Goal: Task Accomplishment & Management: Use online tool/utility

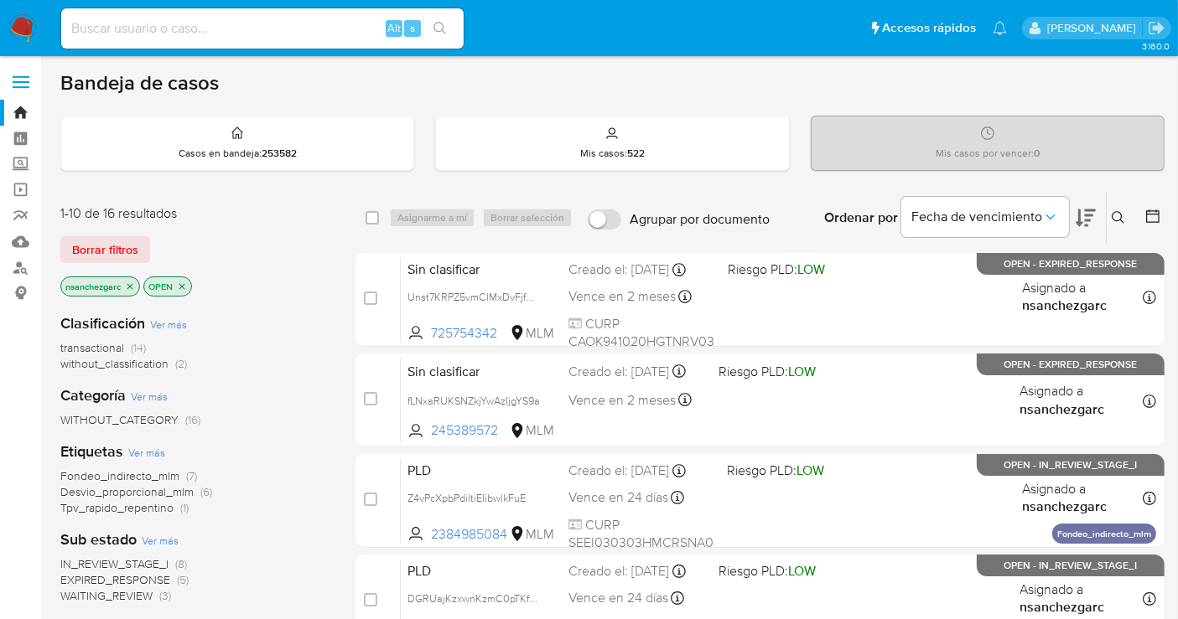
click at [133, 283] on icon "close-filter" at bounding box center [130, 286] width 6 height 6
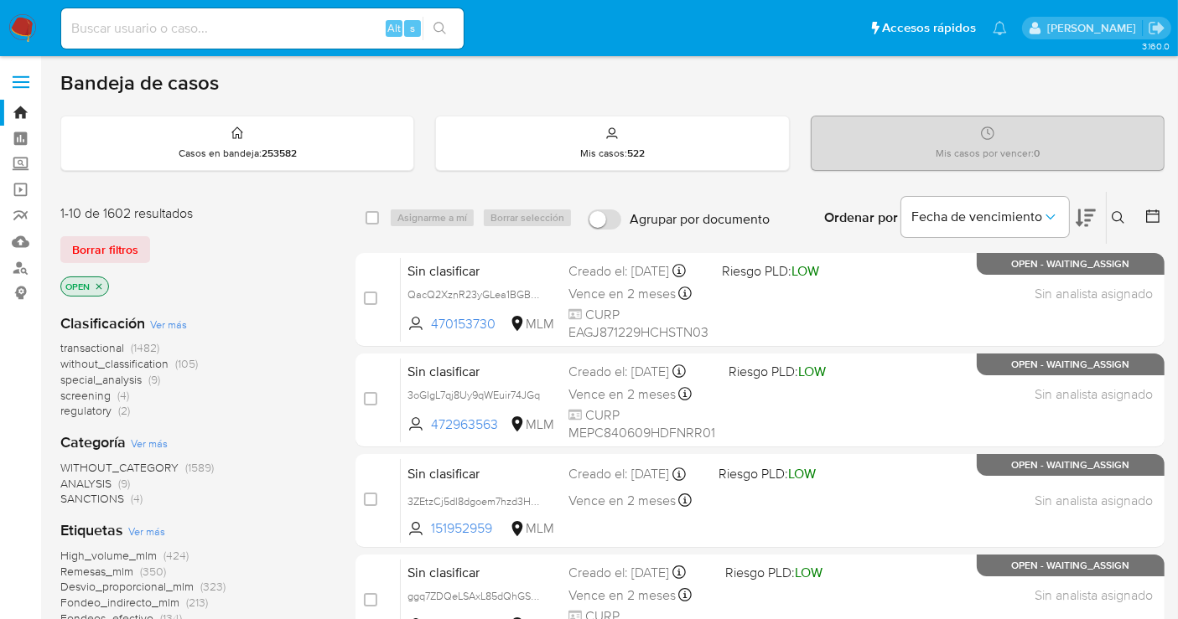
click at [139, 368] on div "transactional (1482) without_classification (105) special_analysis (9) screenin…" at bounding box center [194, 379] width 268 height 79
click at [115, 362] on span "without_classification" at bounding box center [114, 363] width 108 height 17
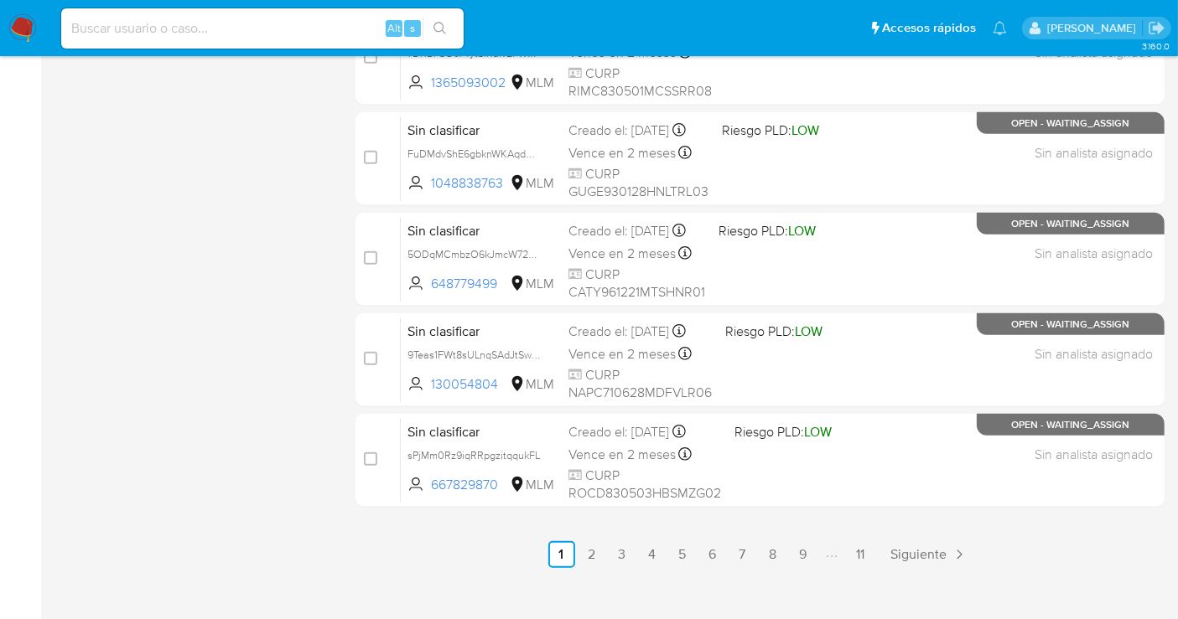
scroll to position [762, 0]
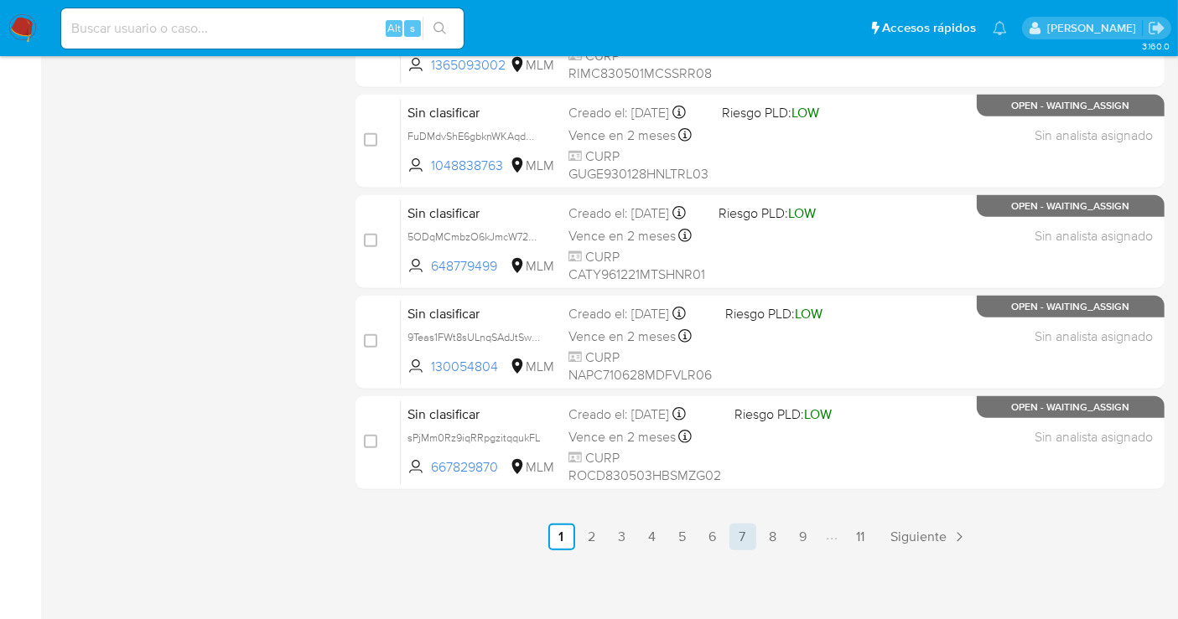
click at [736, 535] on link "7" at bounding box center [742, 537] width 27 height 27
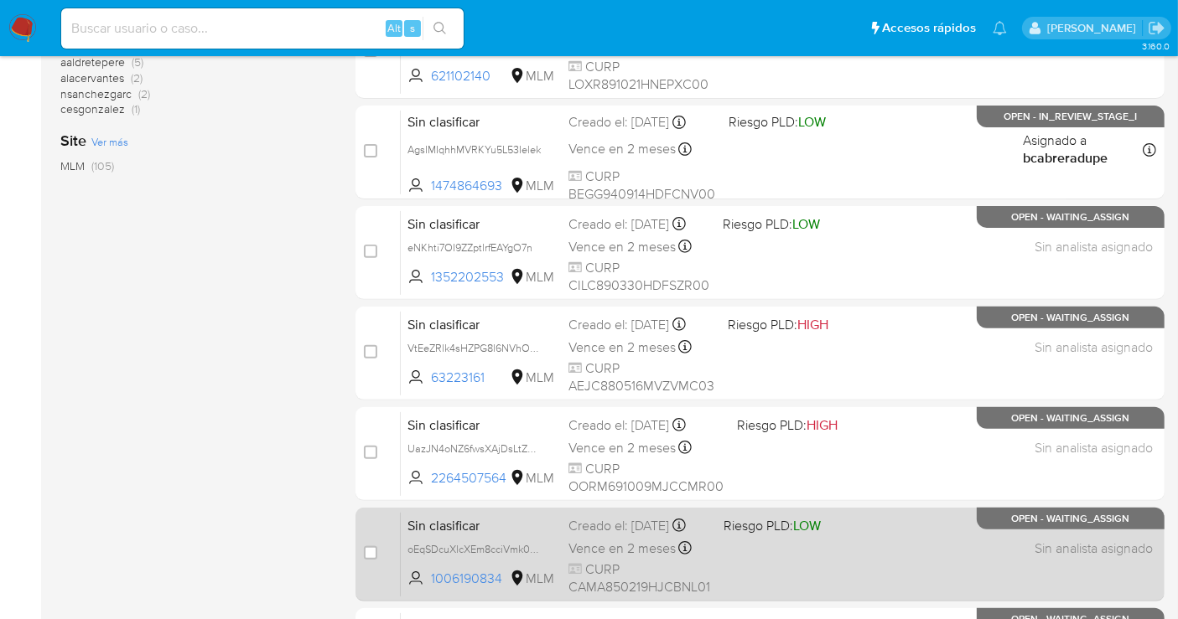
scroll to position [390, 0]
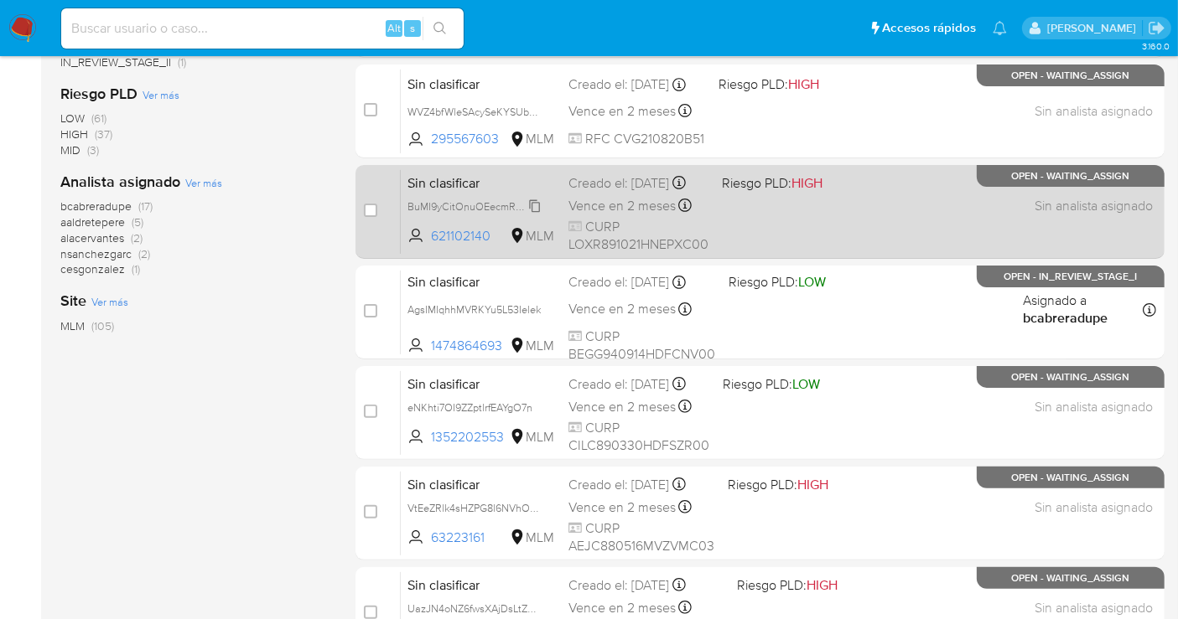
click at [533, 215] on span "BuMI9yCitOnuOEecmRMN7PBg" at bounding box center [481, 205] width 148 height 18
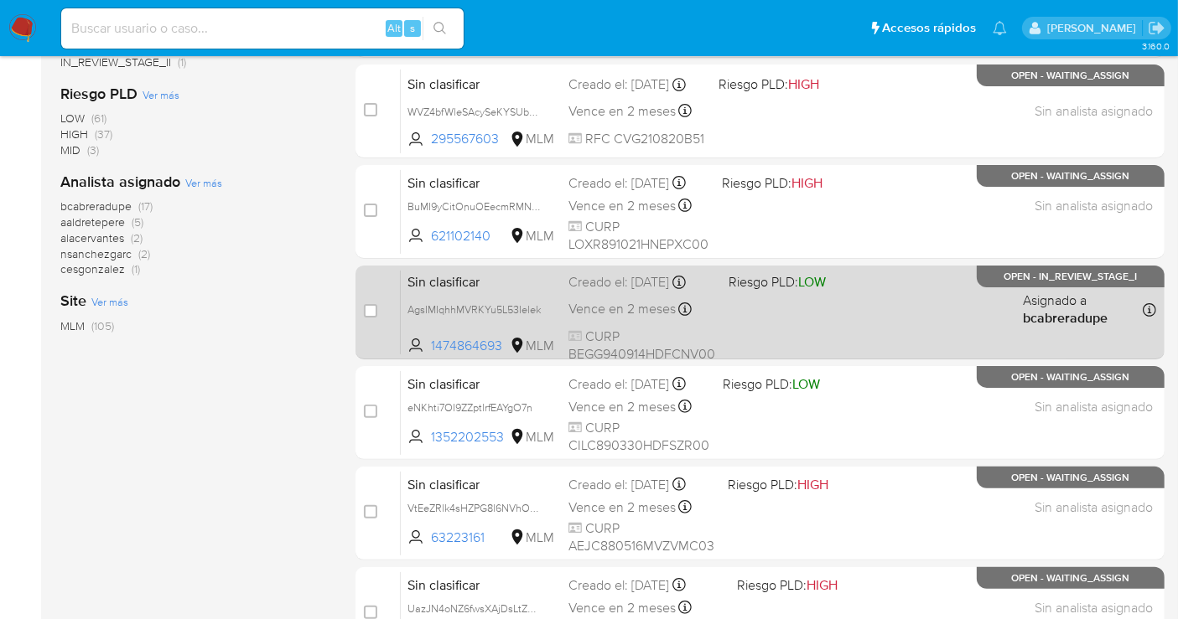
click at [531, 314] on div "Sin clasificar AgsIMIqhhMVRKYu5L53Ielek 1474864693 MLM Riesgo PLD: LOW Creado e…" at bounding box center [778, 312] width 755 height 85
click at [536, 318] on span "AgsIMIqhhMVRKYu5L53Ielek" at bounding box center [473, 308] width 133 height 18
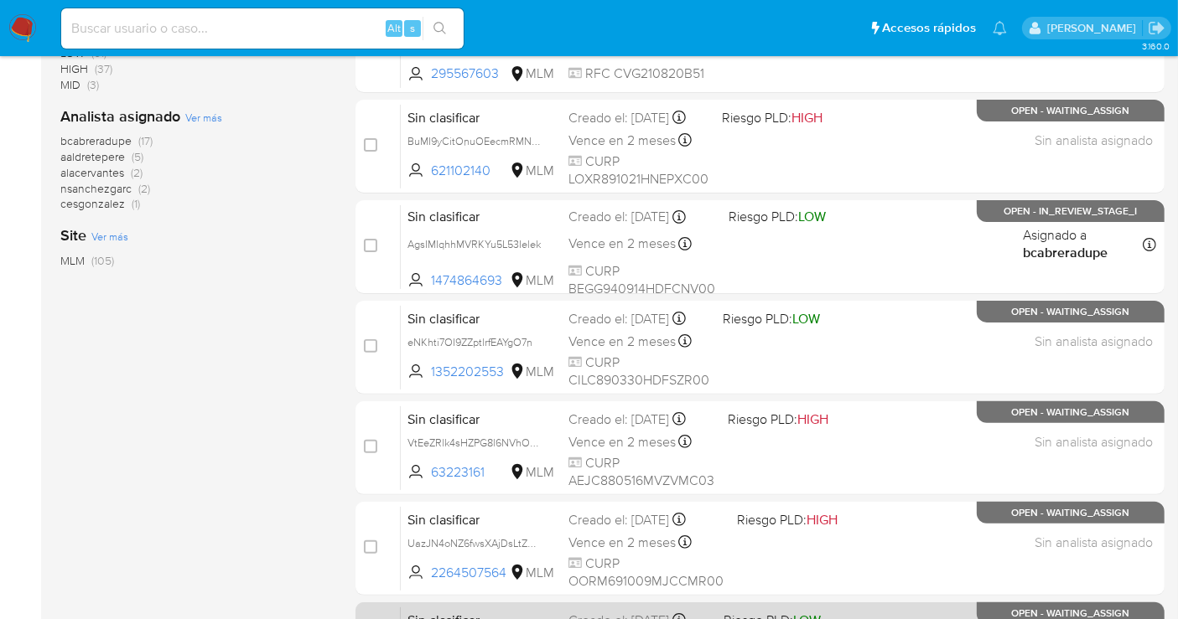
scroll to position [483, 0]
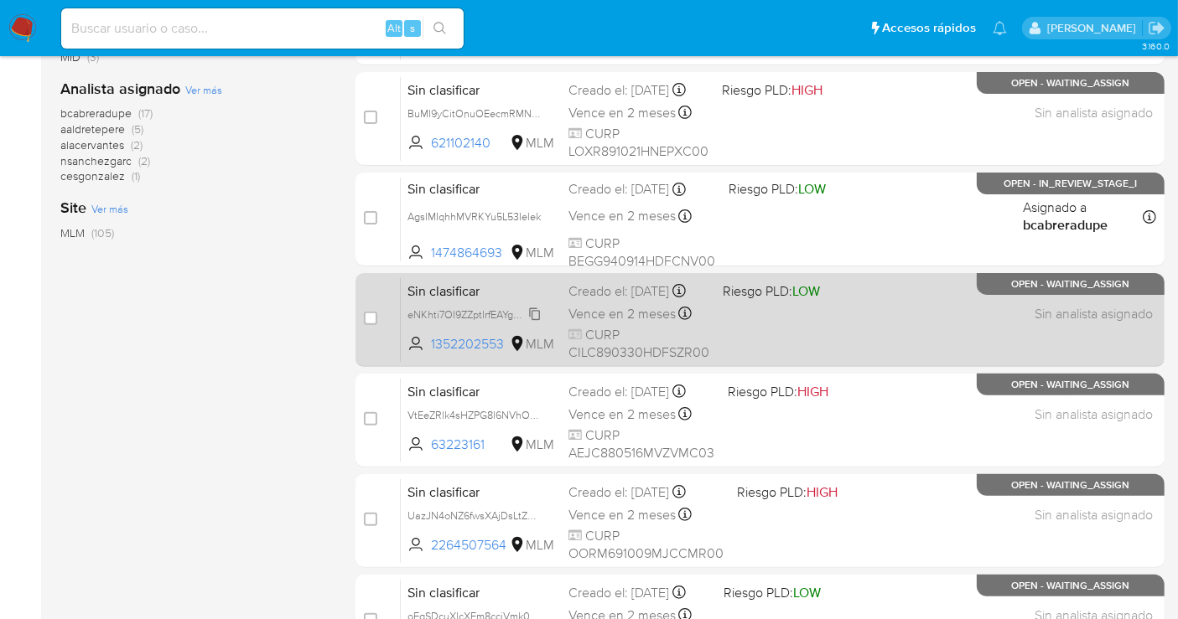
click at [534, 320] on icon at bounding box center [535, 314] width 11 height 13
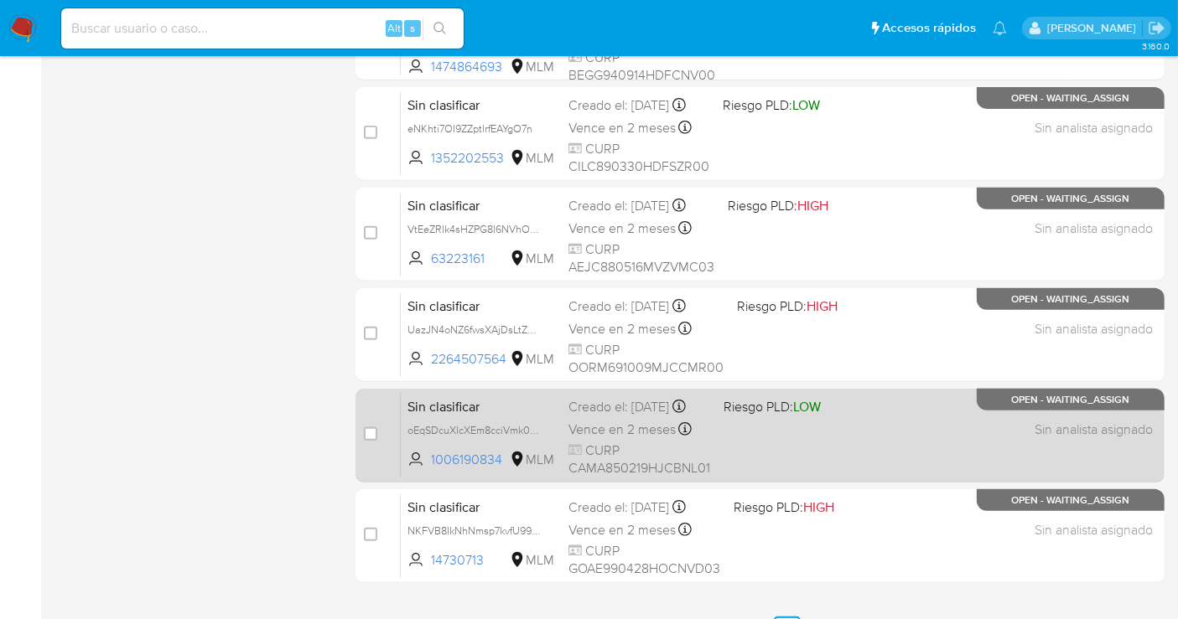
scroll to position [762, 0]
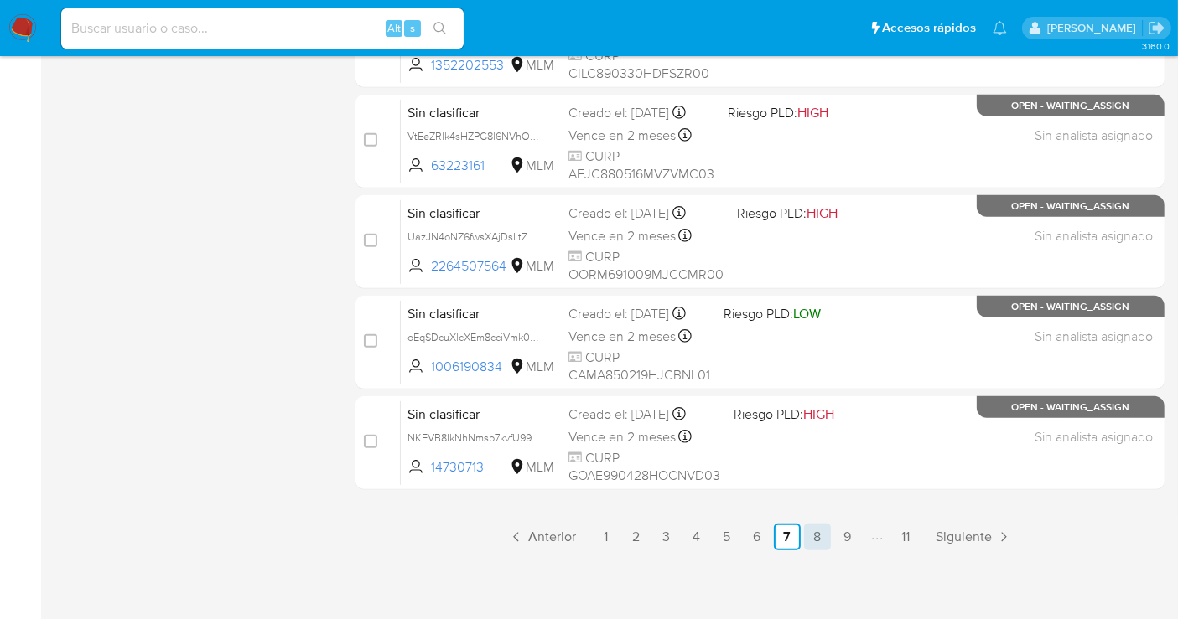
click at [828, 530] on link "8" at bounding box center [817, 537] width 27 height 27
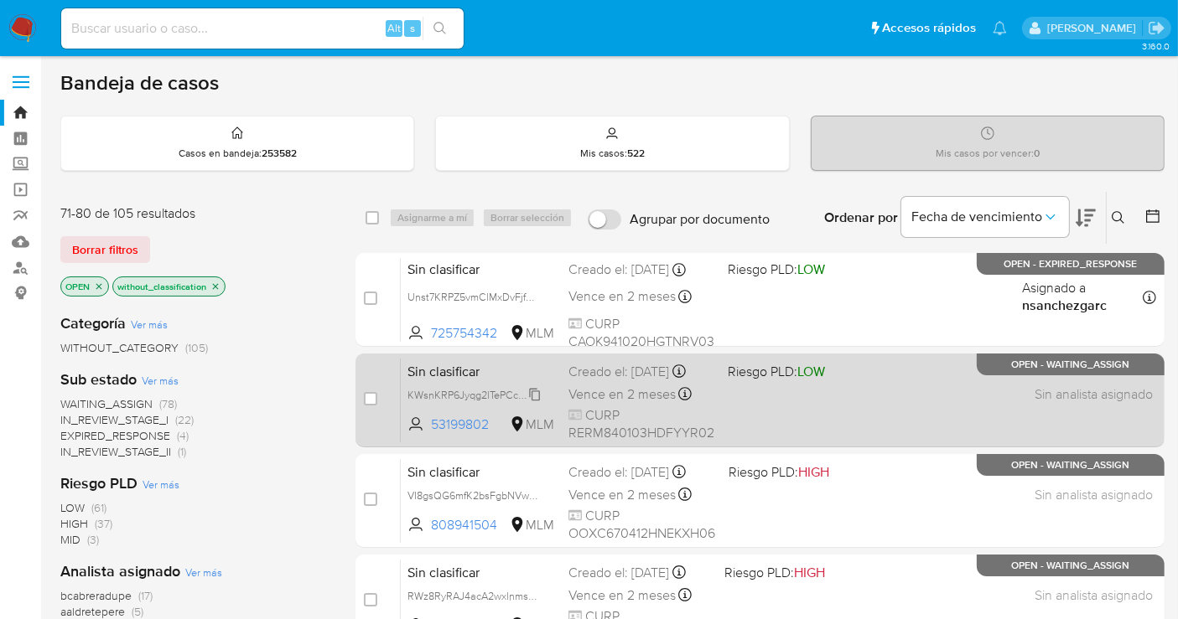
click at [534, 403] on span "KWsnKRP6Jyqg2lTePCc0CqXe" at bounding box center [478, 394] width 143 height 18
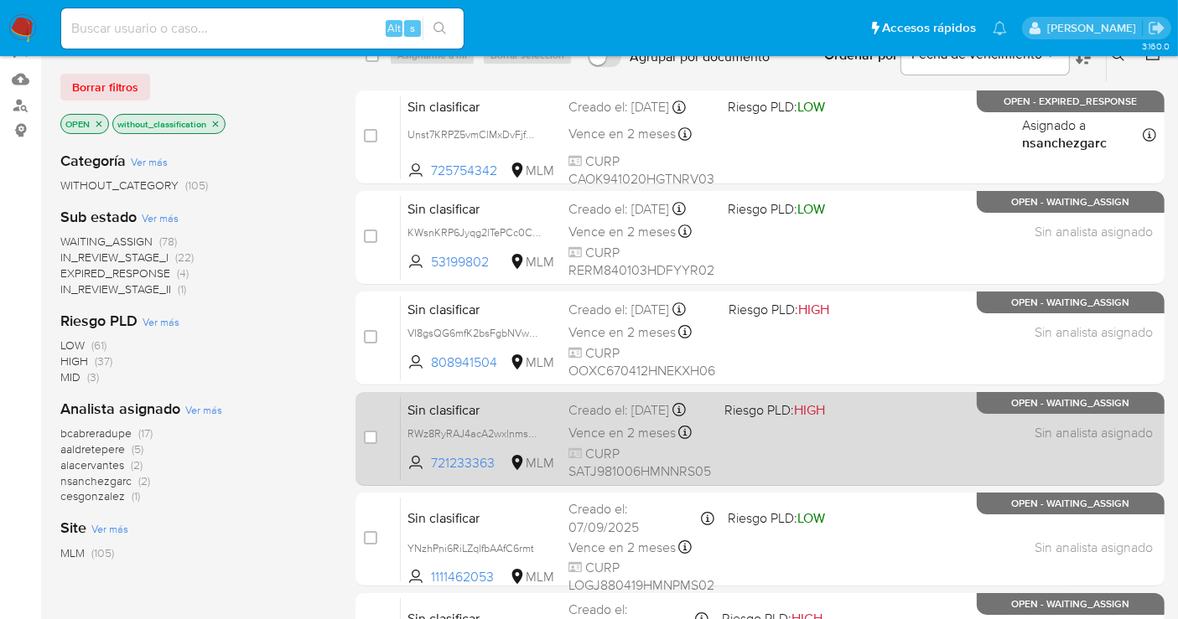
scroll to position [186, 0]
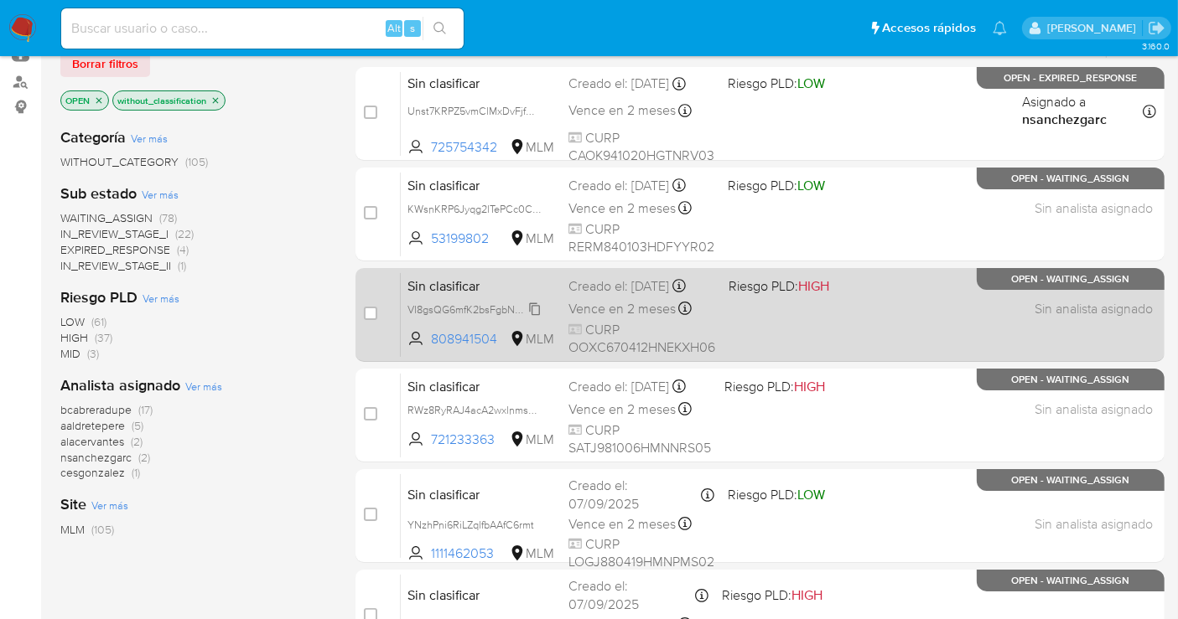
click at [536, 318] on span "VI8gsQG6mfK2bsFgbNVwKX8V" at bounding box center [481, 308] width 148 height 18
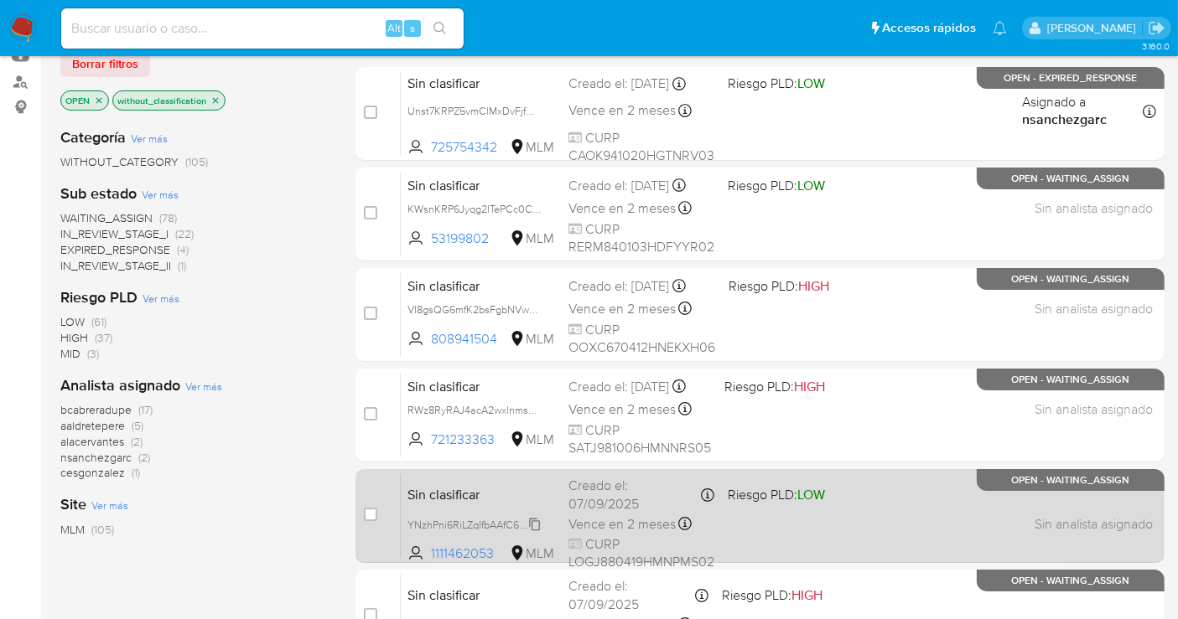
click at [536, 526] on icon at bounding box center [534, 524] width 13 height 13
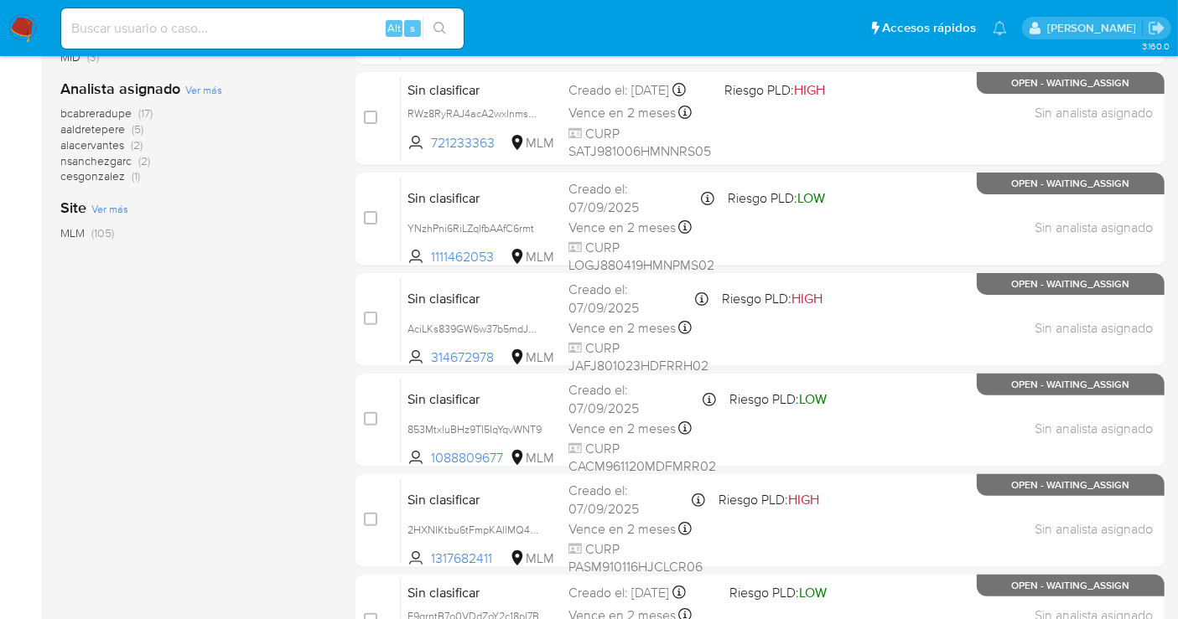
scroll to position [297, 0]
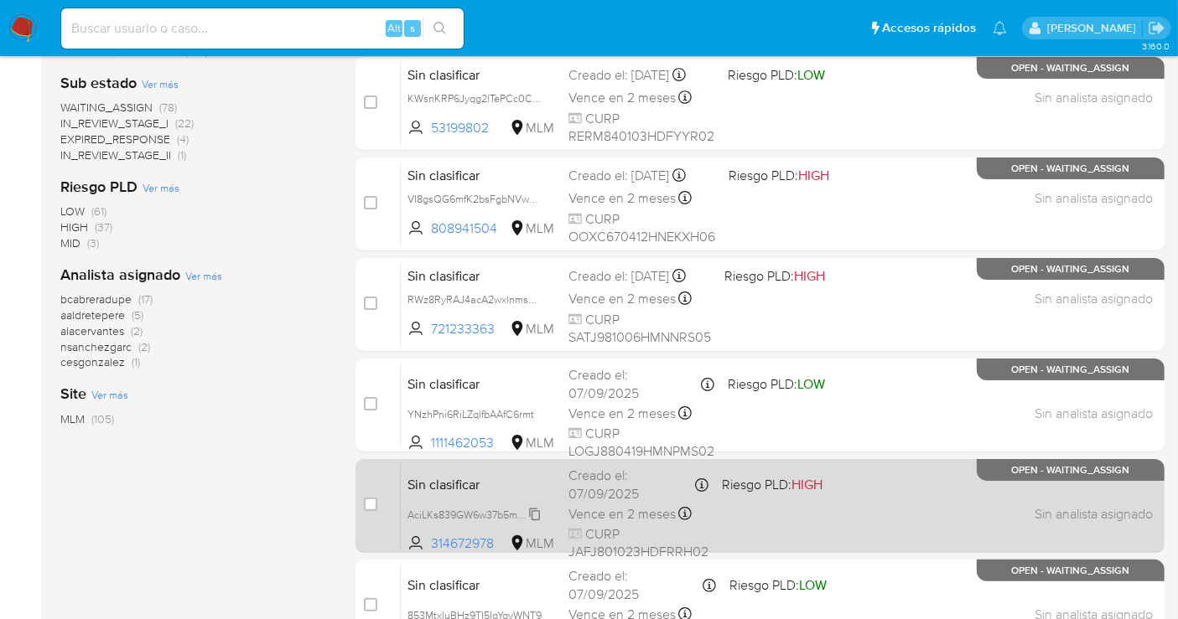
click at [534, 508] on span "AciLKs839GW6w37b5mdJXKHV" at bounding box center [481, 514] width 148 height 18
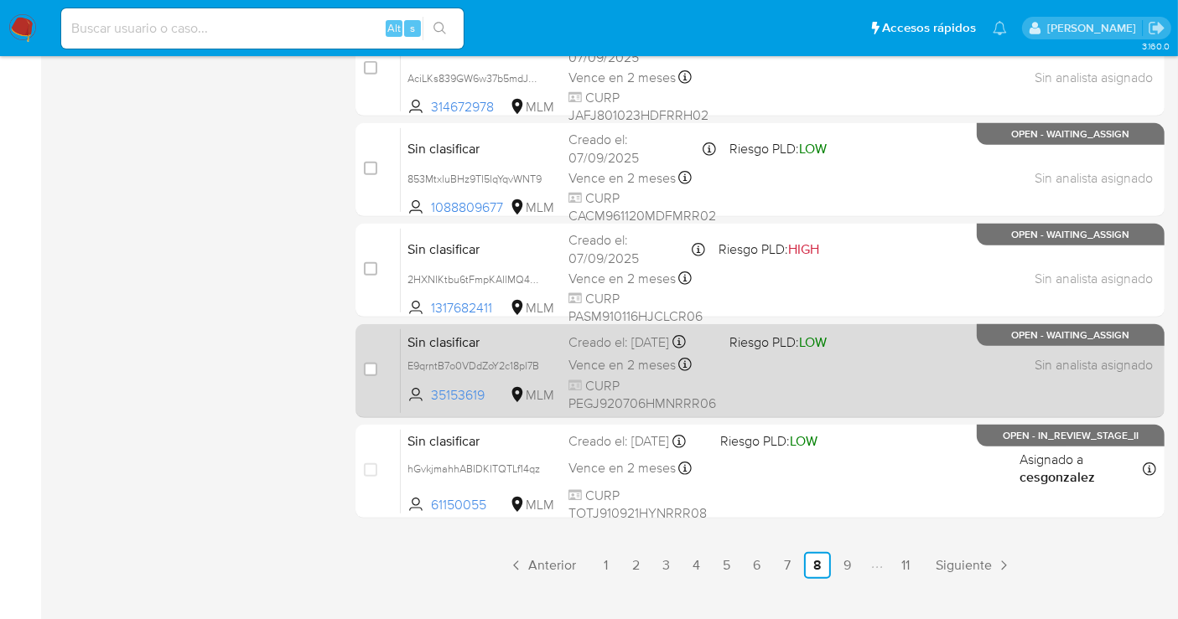
scroll to position [762, 0]
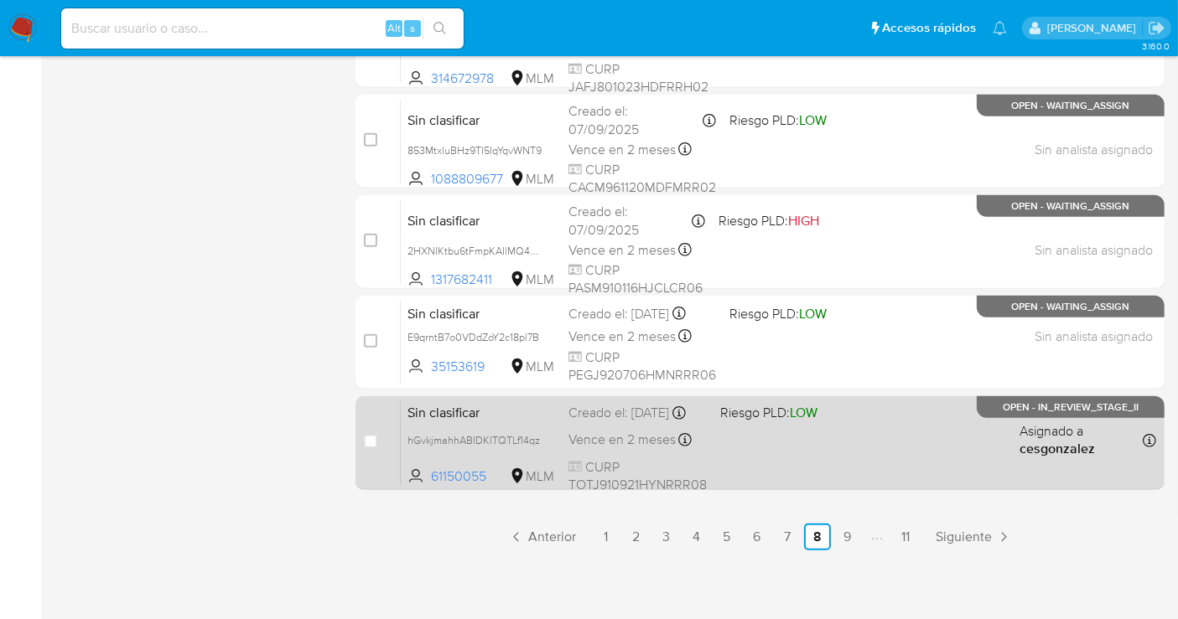
click at [543, 446] on span "hGvkjmahhABIDKITQTLf14qz" at bounding box center [481, 440] width 148 height 18
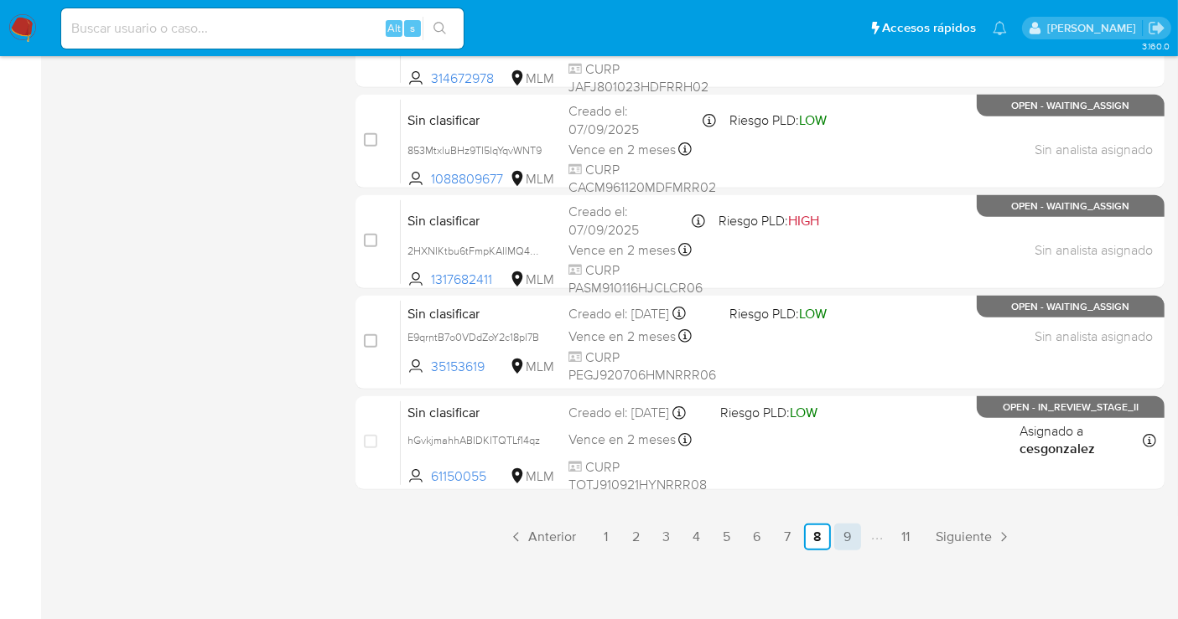
click at [840, 532] on link "9" at bounding box center [847, 537] width 27 height 27
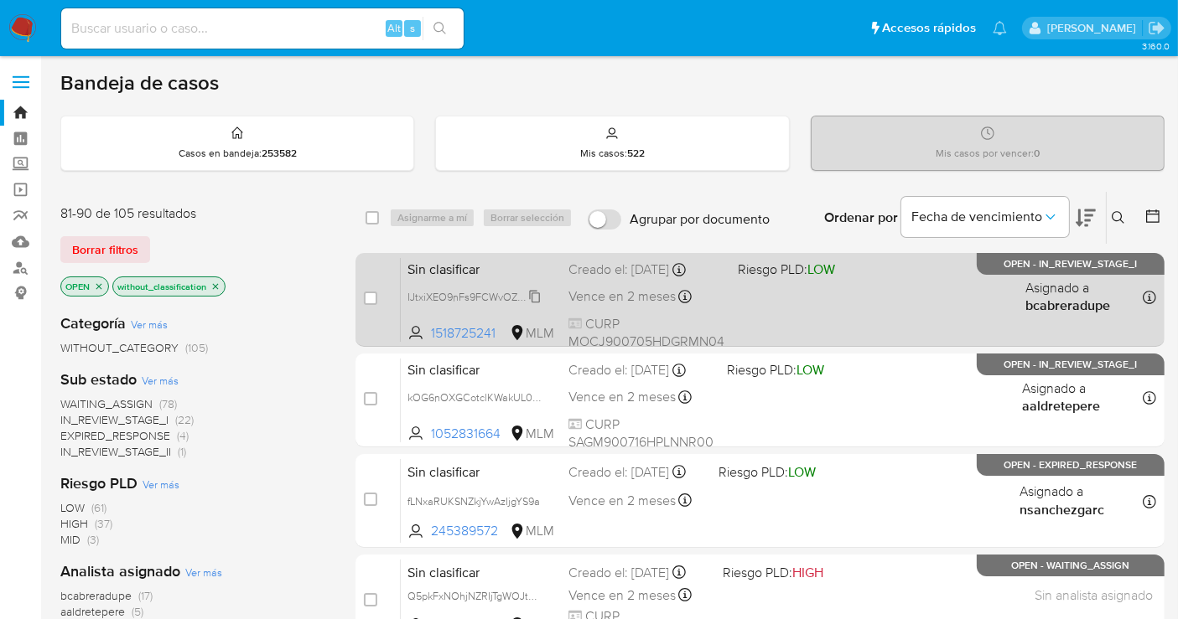
click at [536, 295] on span "IJtxiXEO9nFs9FCWvOZXLG7y" at bounding box center [476, 296] width 139 height 18
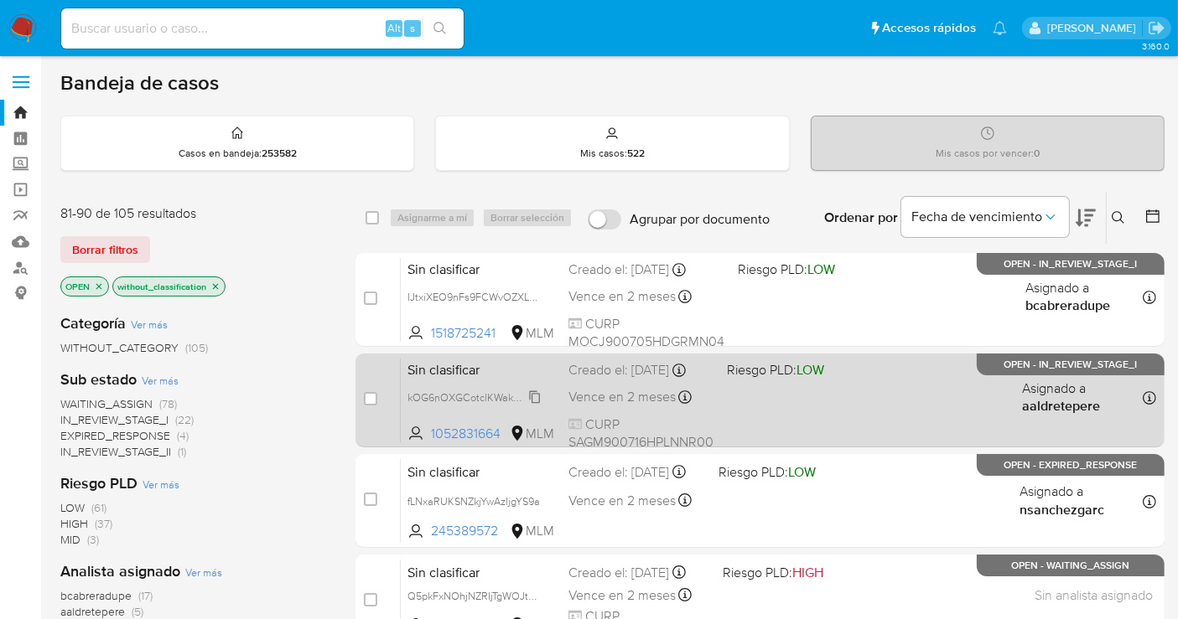
click at [534, 406] on span "kOG6nOXGCotclKWakUL0XwAH" at bounding box center [483, 396] width 153 height 18
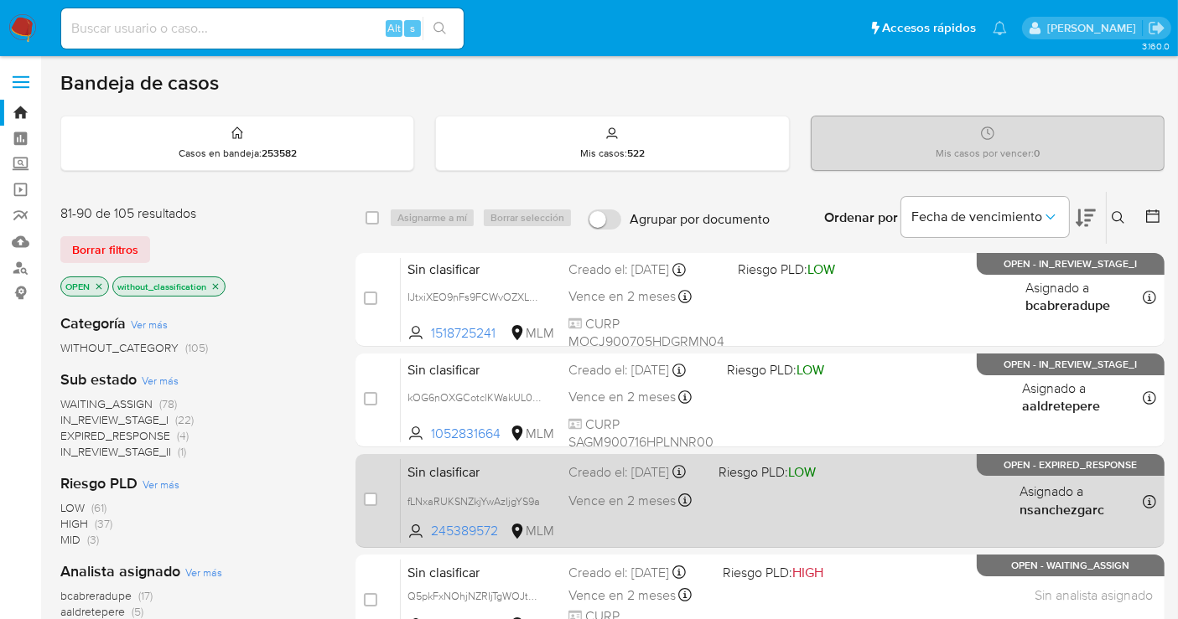
click at [546, 510] on span "fLNxaRUKSNZkjYwAzIjgYS9a" at bounding box center [481, 501] width 148 height 18
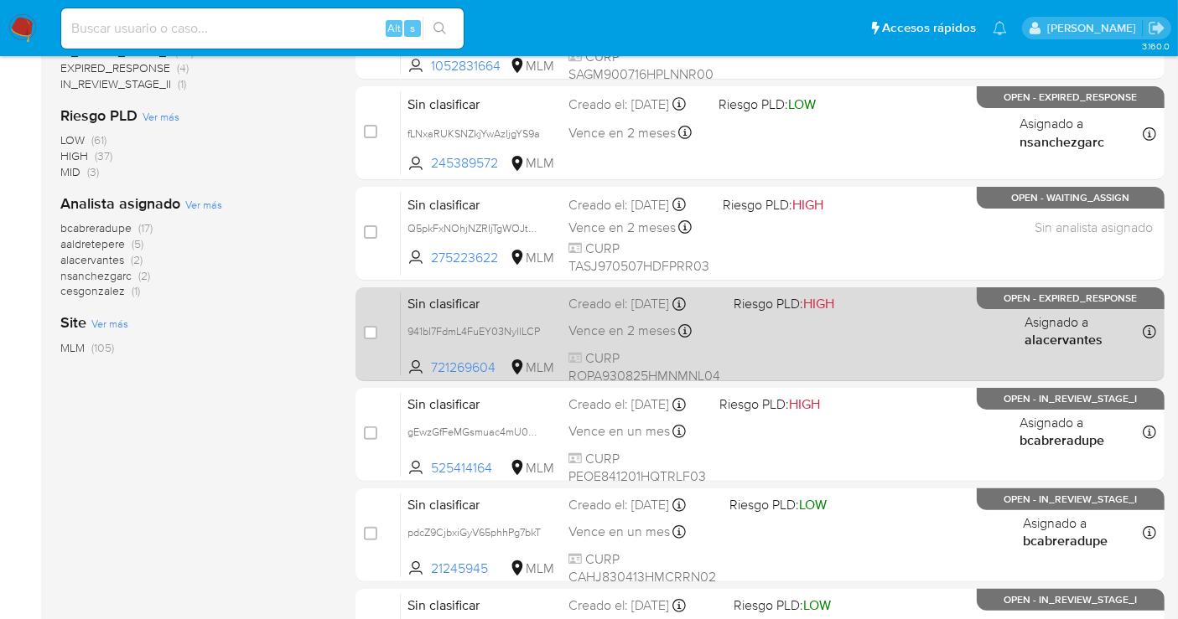
scroll to position [372, 0]
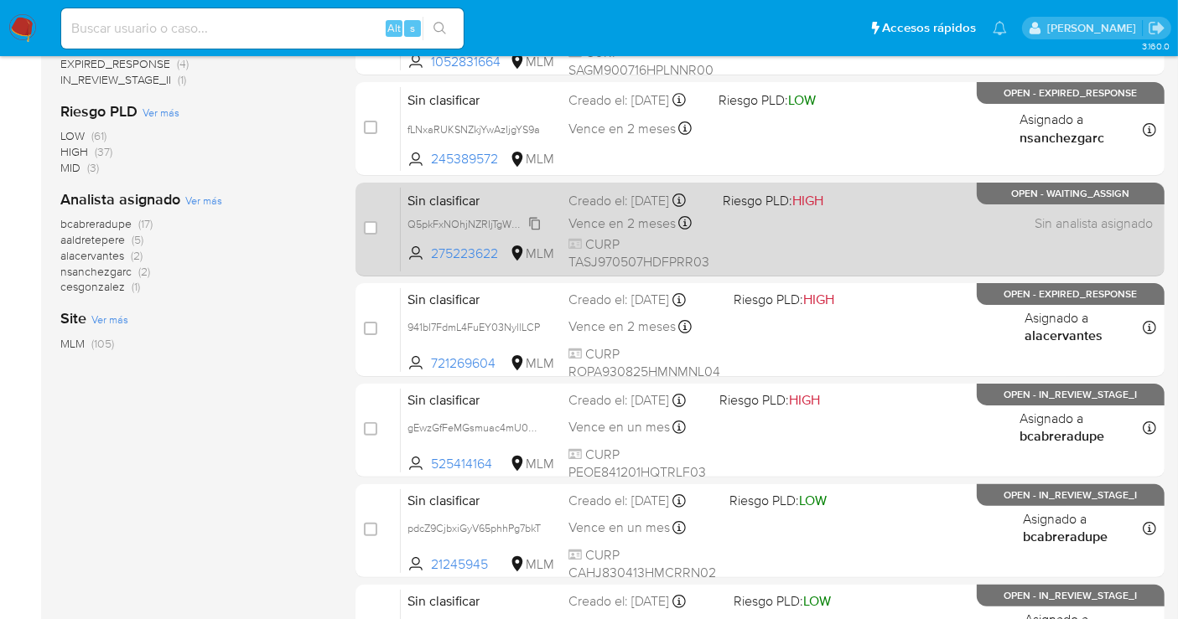
click at [532, 230] on span "Q5pkFxNOhjNZRIjTgWOJtchX" at bounding box center [476, 223] width 138 height 18
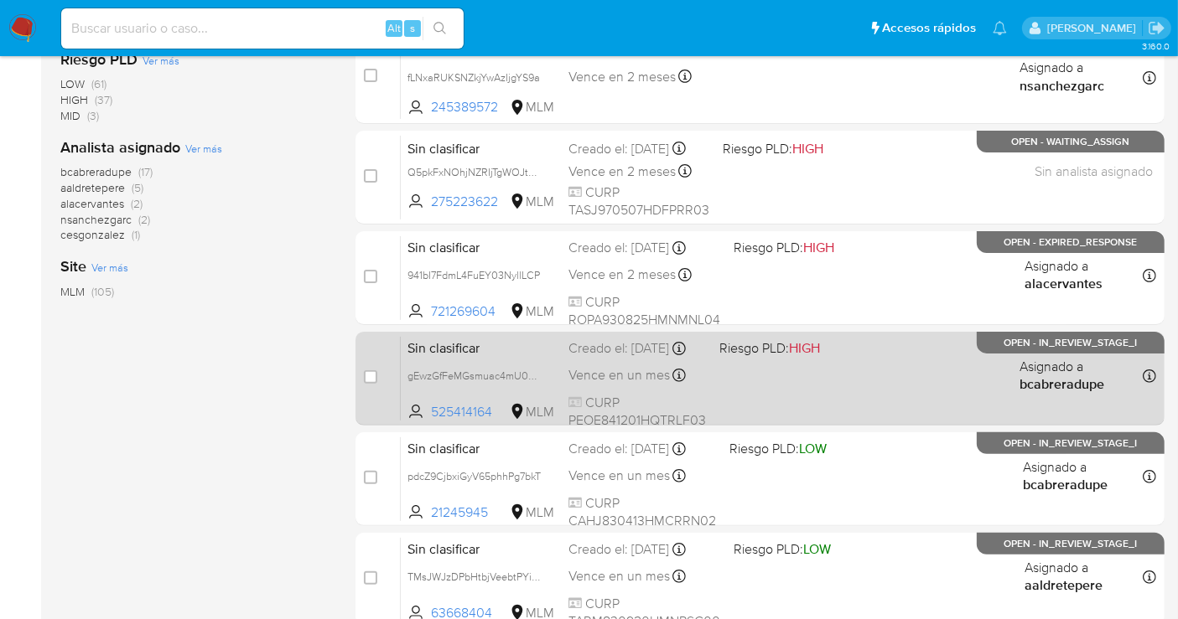
scroll to position [465, 0]
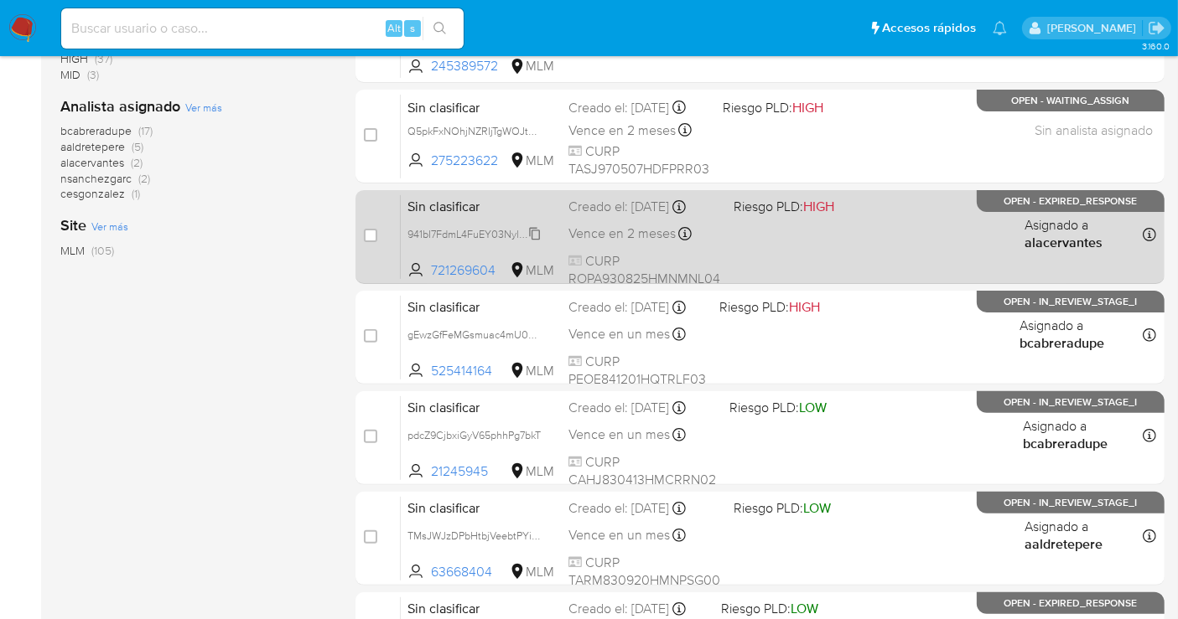
click at [538, 238] on span "941bI7FdmL4FuEY03NyllLCP" at bounding box center [473, 233] width 132 height 18
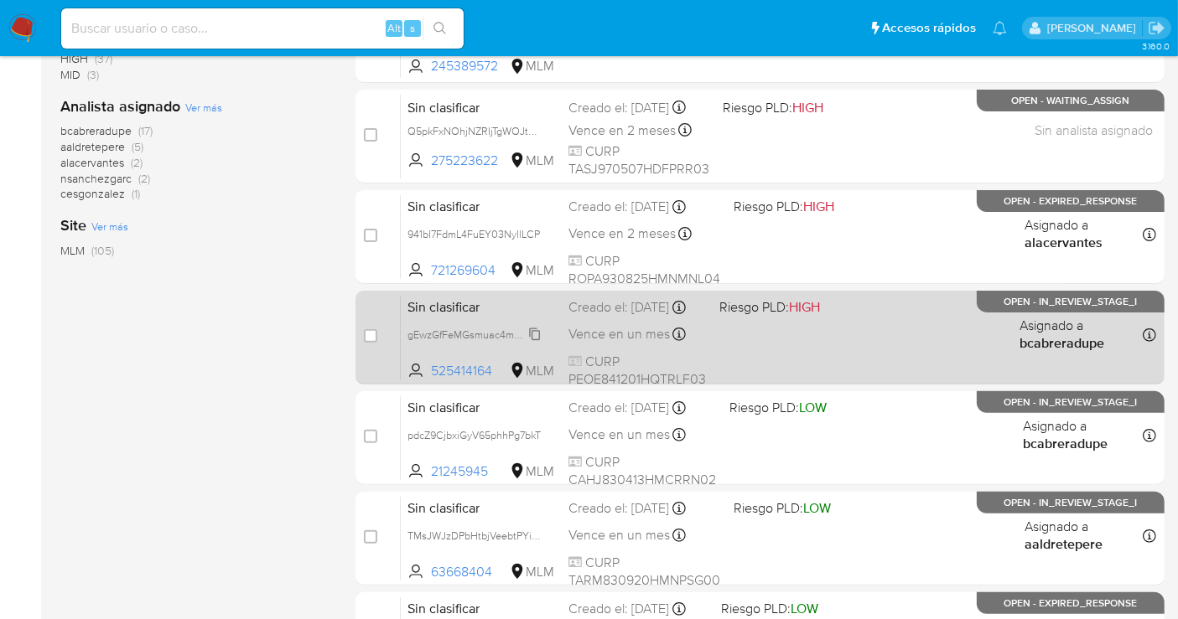
click at [536, 343] on span "gEwzGfFeMGsmuac4mU0JTRNO" at bounding box center [484, 333] width 154 height 18
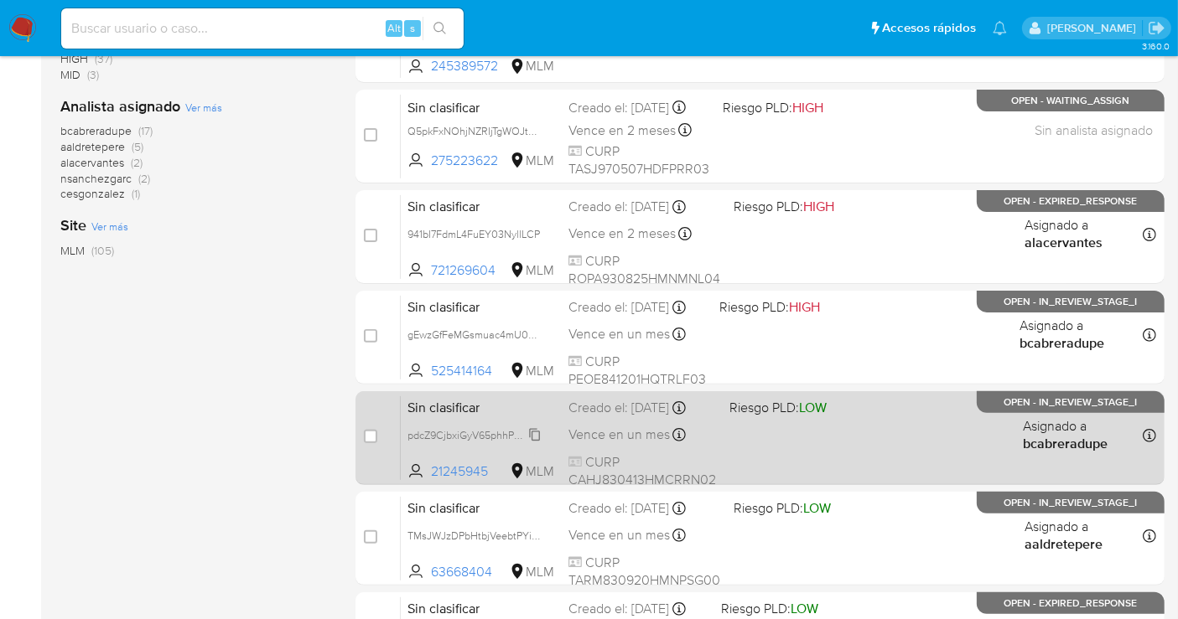
click at [534, 443] on span "pdcZ9CjbxiGyV65phhPg7bkT" at bounding box center [473, 434] width 133 height 18
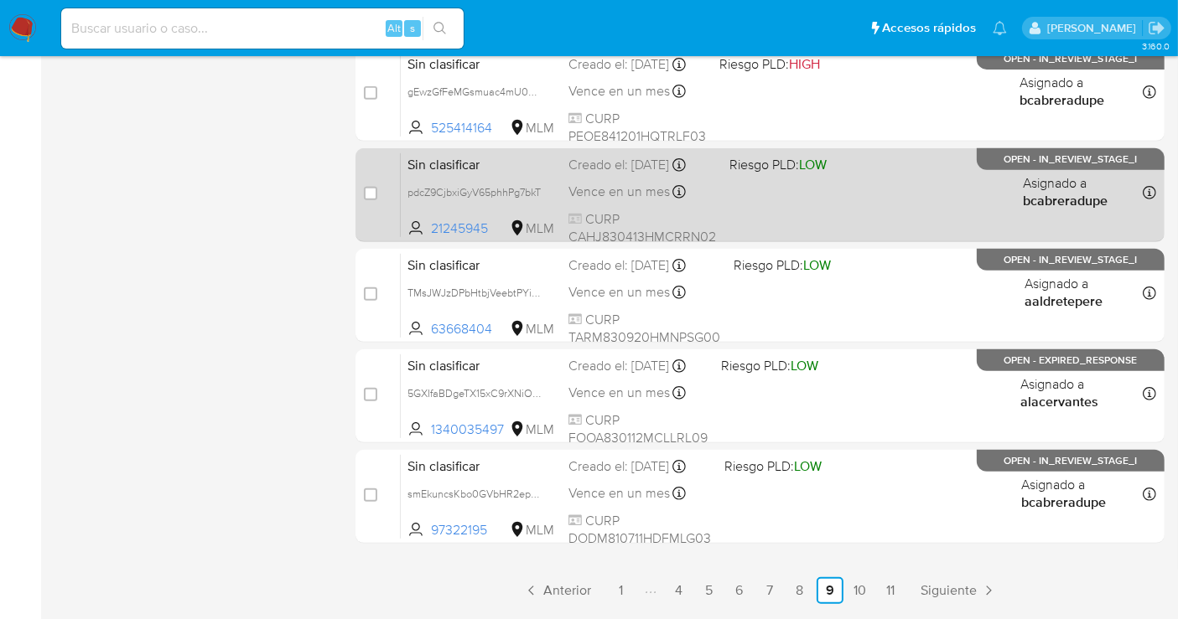
scroll to position [744, 0]
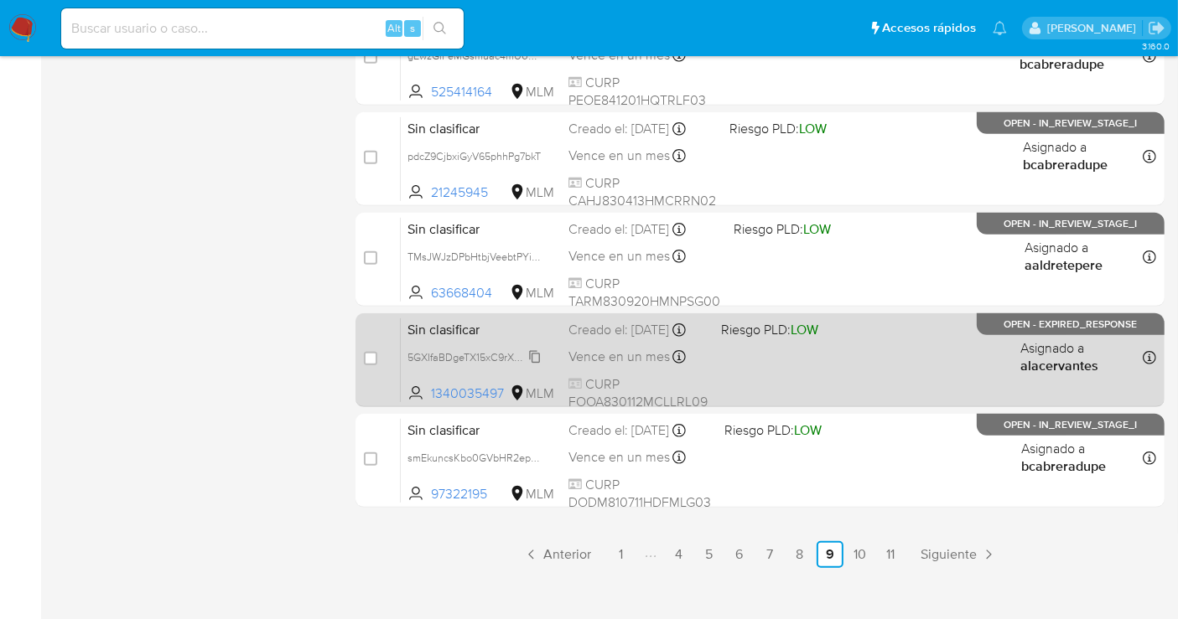
click at [528, 365] on span "5GXIfaBDgeTX15xC9rXNiOuY" at bounding box center [475, 356] width 137 height 18
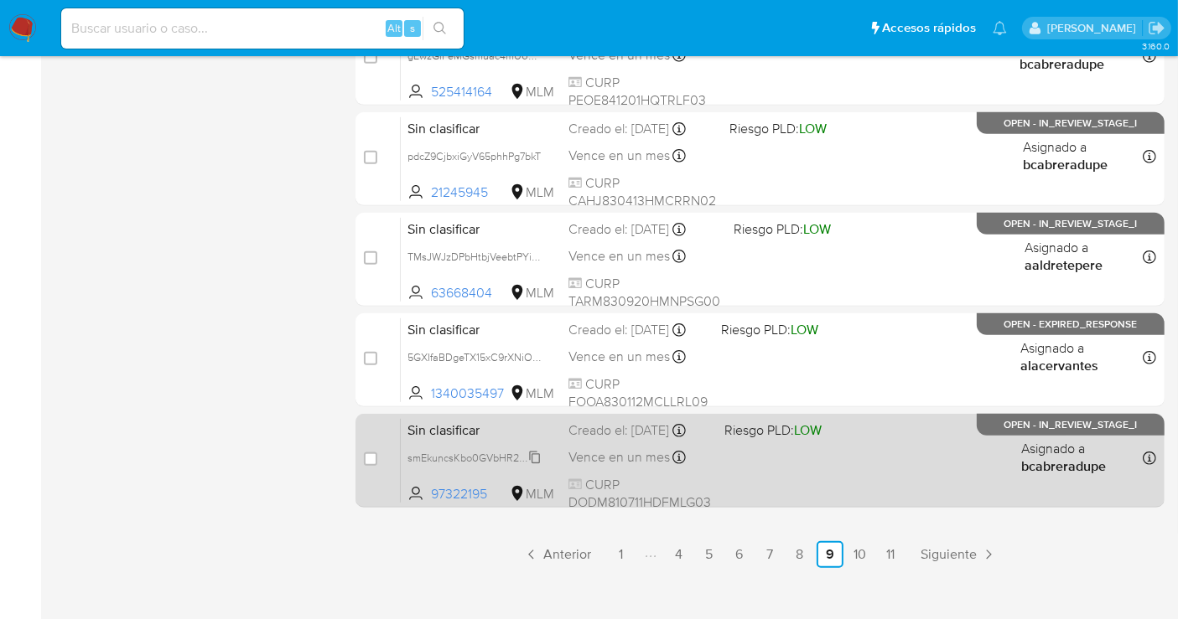
click at [528, 466] on span "smEkuncsKbo0GVbHR2epS9Wq" at bounding box center [481, 457] width 149 height 18
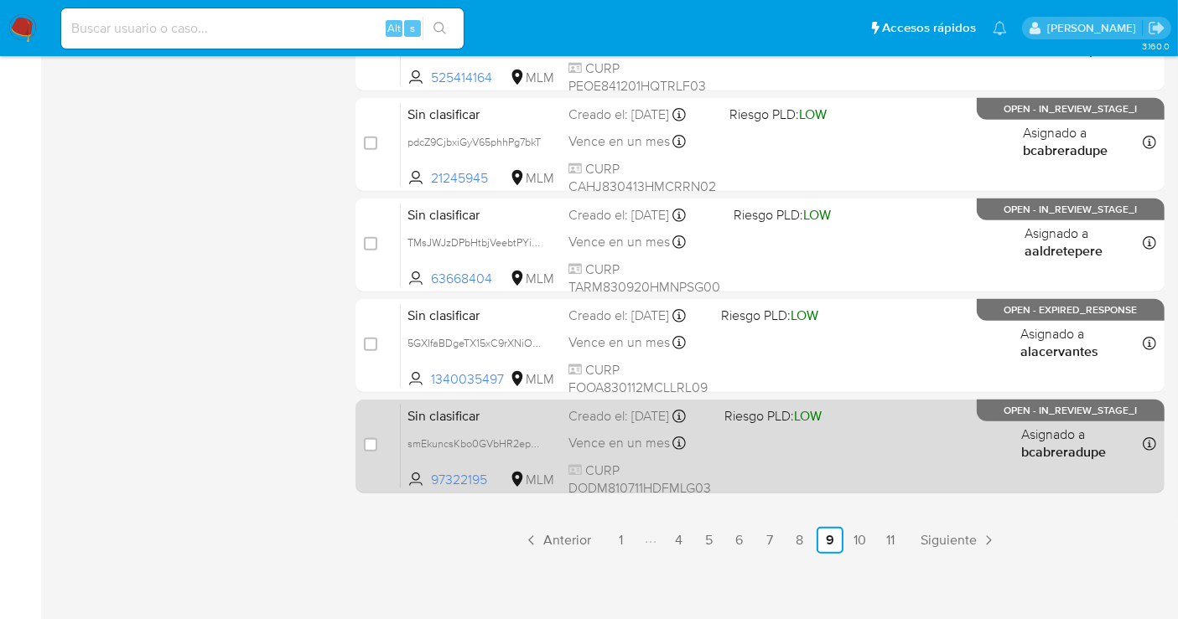
scroll to position [762, 0]
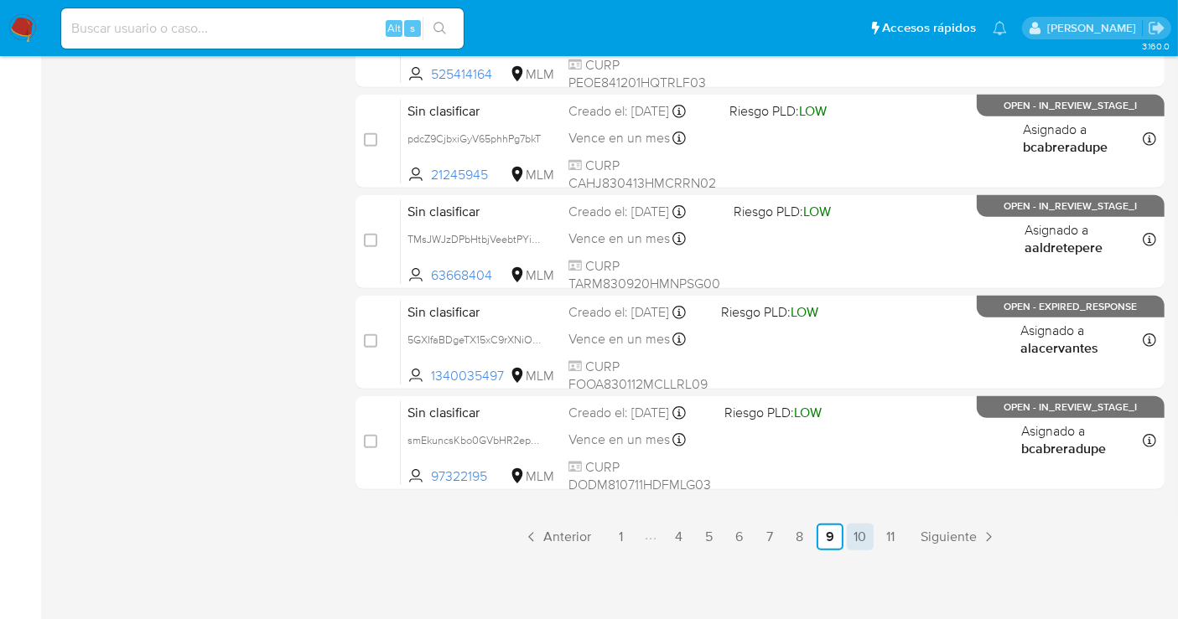
click at [859, 536] on link "10" at bounding box center [860, 537] width 27 height 27
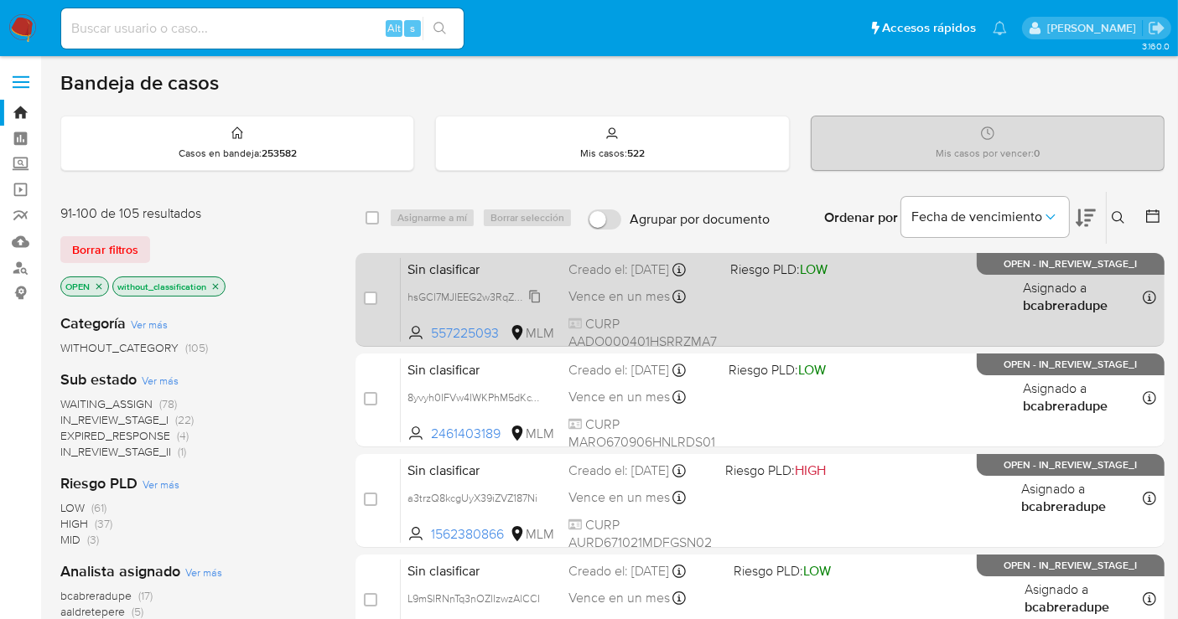
click at [536, 300] on span "hsGCl7MJIEEG2w3RqZb0F2PN" at bounding box center [479, 296] width 144 height 18
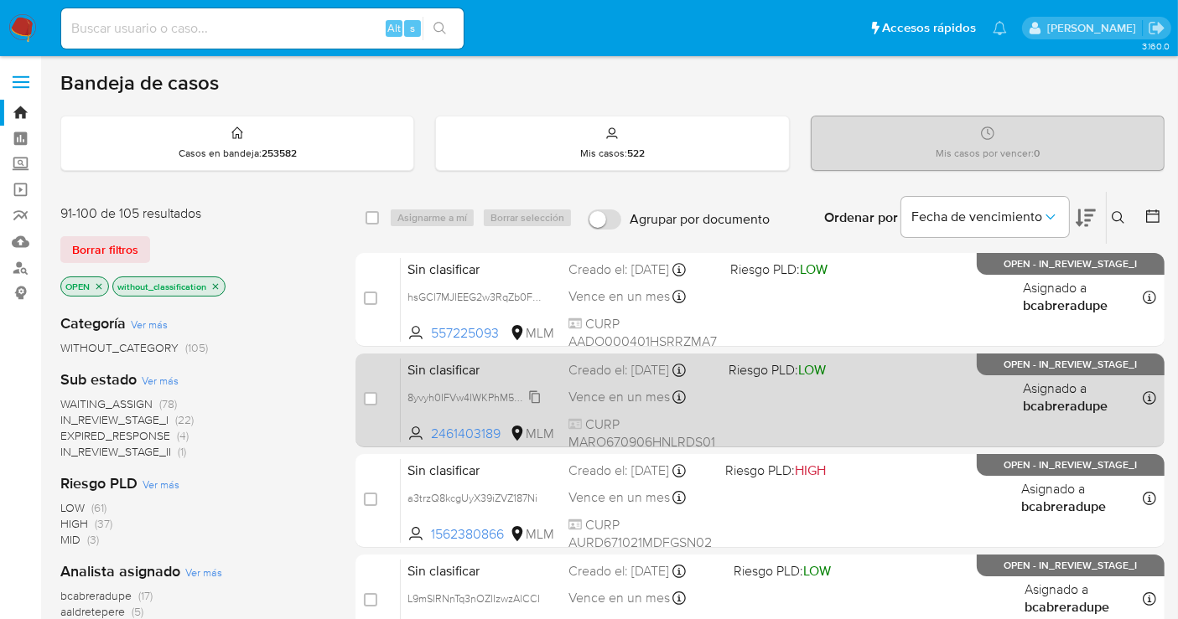
click at [532, 401] on span "8yvyh0IFVw4IWKPhM5dKcTyI" at bounding box center [475, 396] width 136 height 18
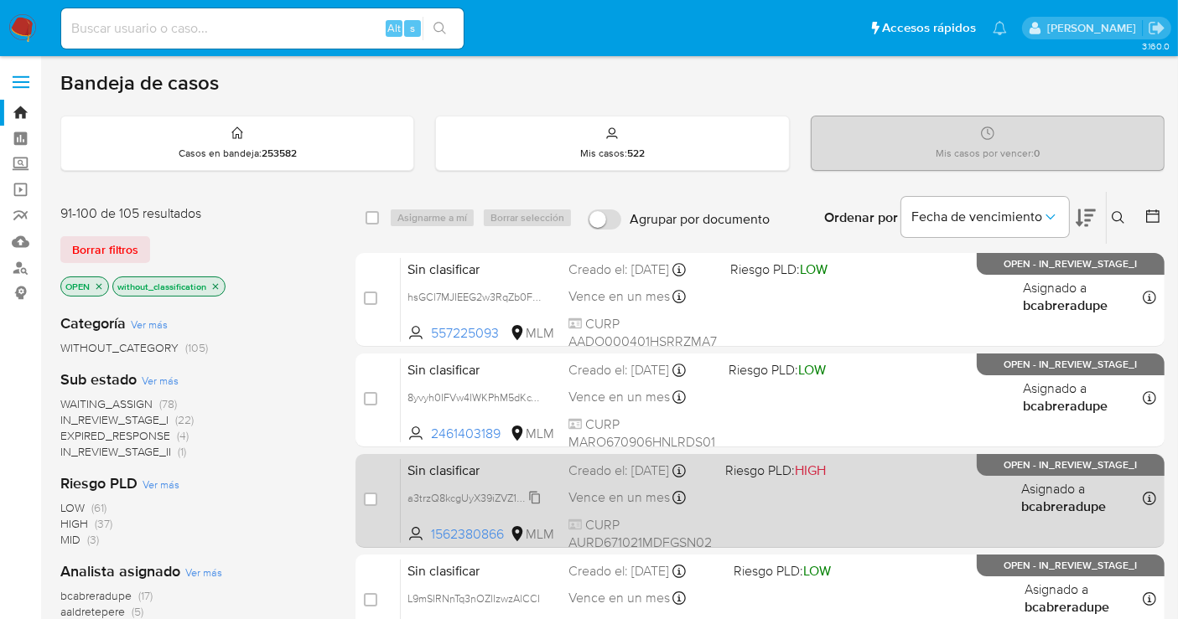
click at [536, 506] on span "a3trzQ8kcgUyX39iZVZ187Ni" at bounding box center [472, 497] width 130 height 18
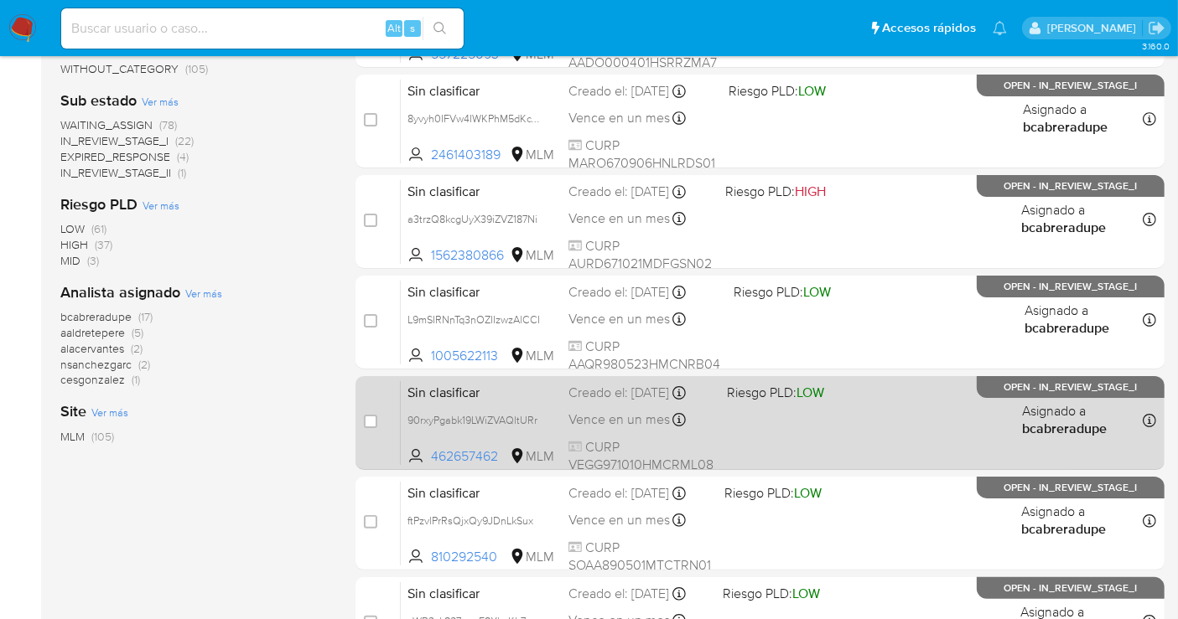
scroll to position [372, 0]
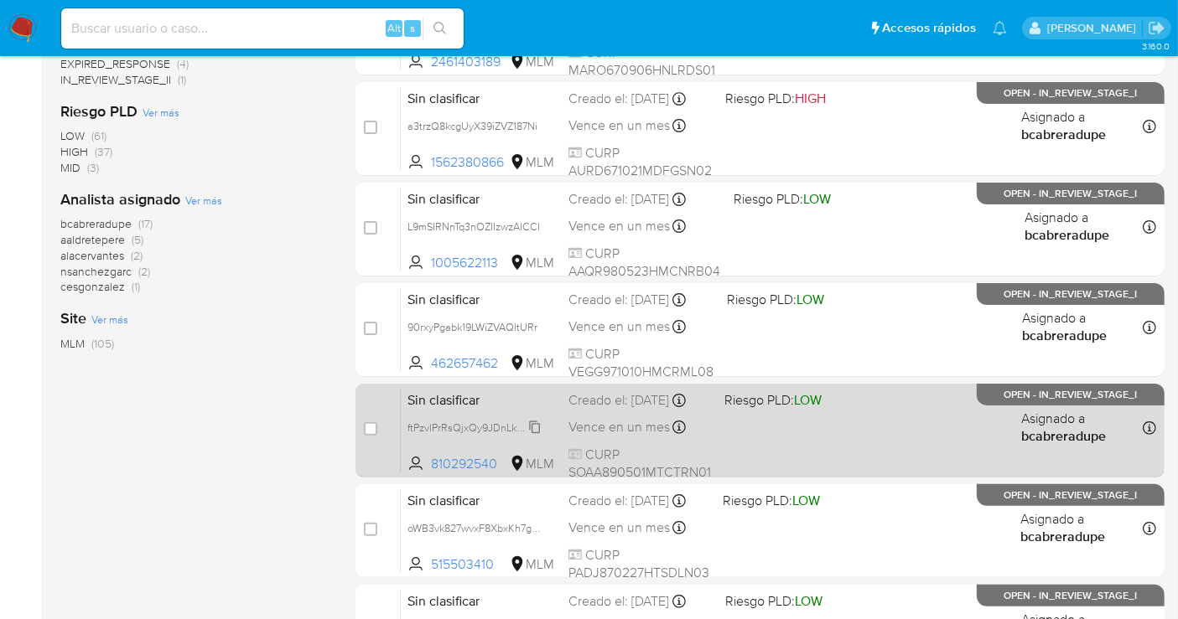
click at [541, 434] on icon at bounding box center [534, 427] width 13 height 13
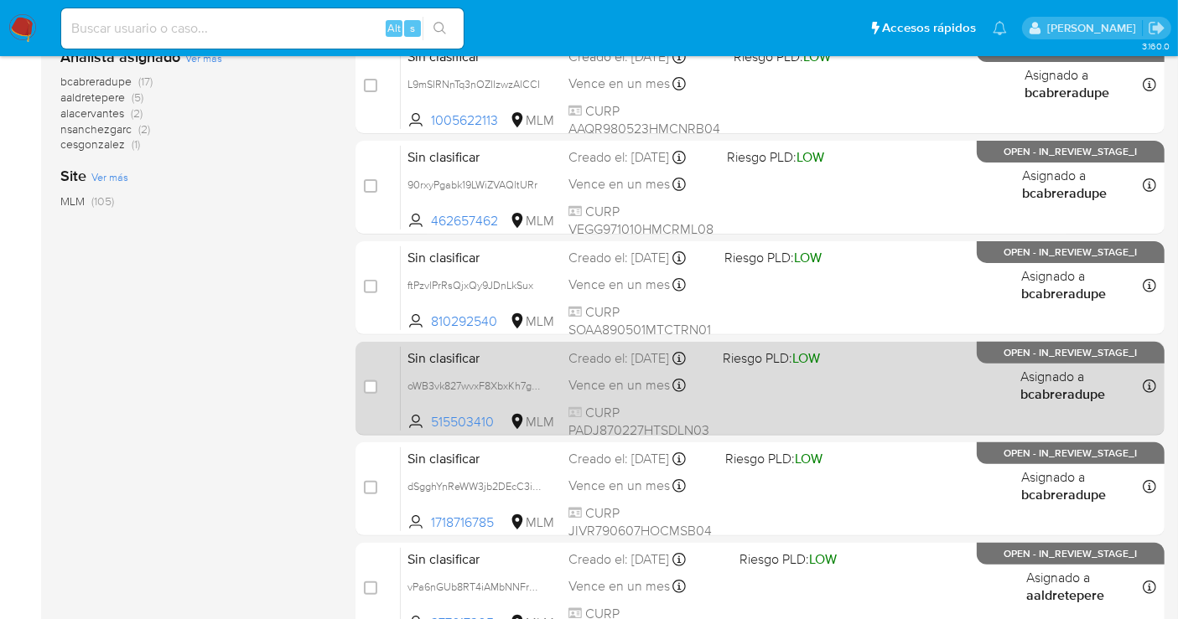
scroll to position [558, 0]
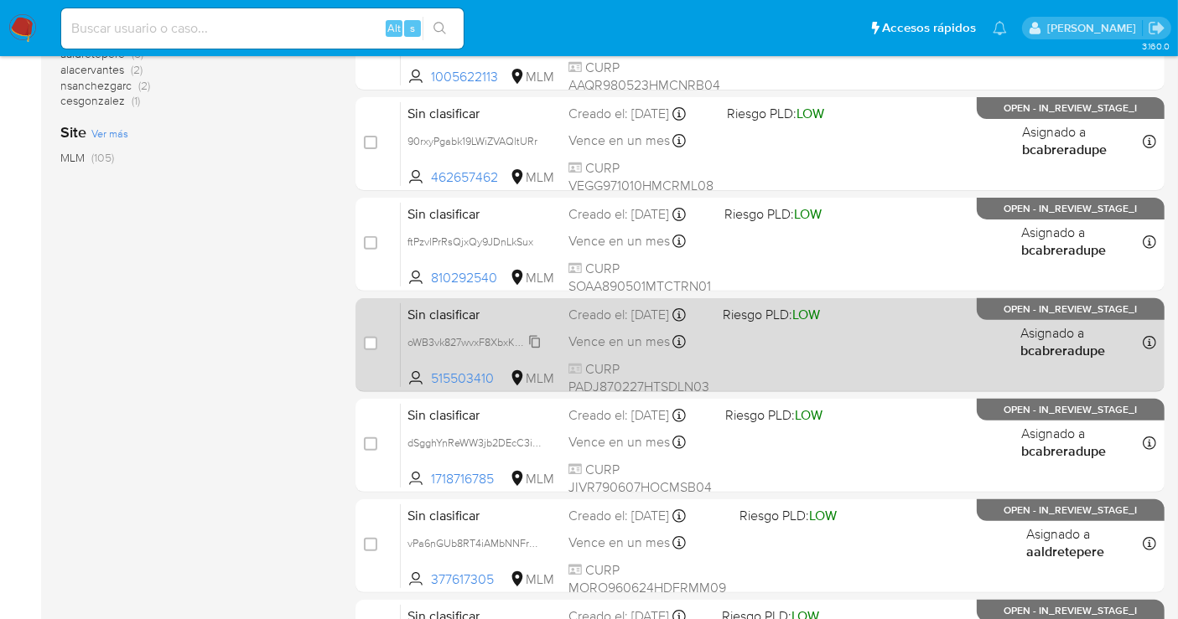
click at [538, 350] on span "oWB3vk827wvxF8XbxKh7gr8w" at bounding box center [477, 341] width 141 height 18
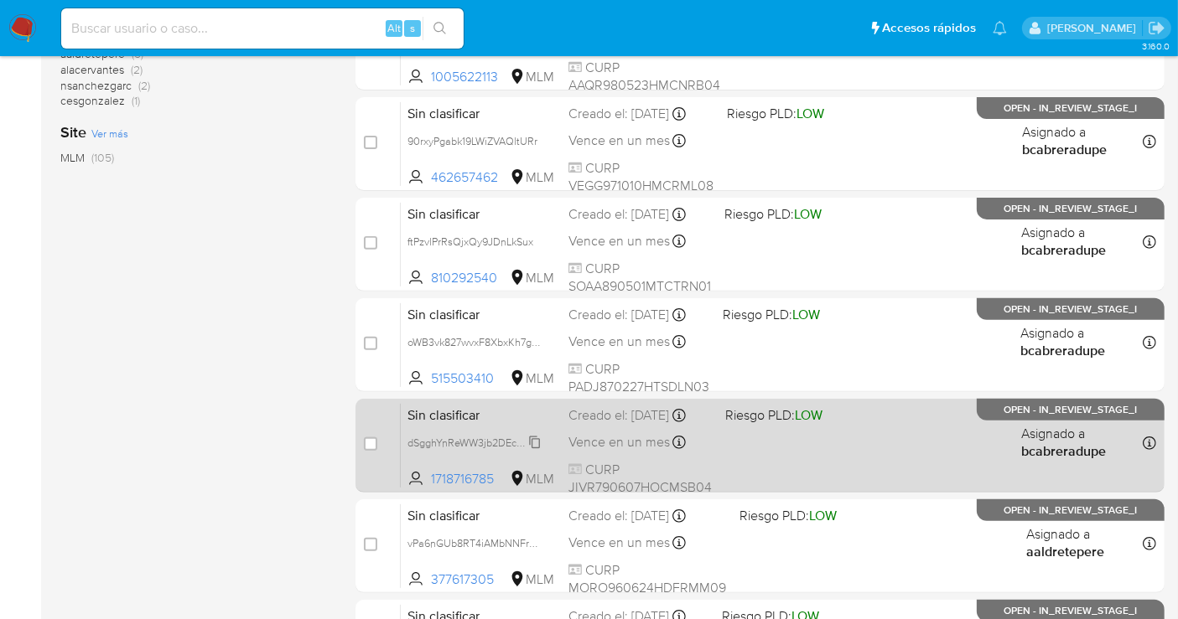
click at [534, 449] on div "dSgghYnReWW3jb2DEcC3ibmx" at bounding box center [474, 442] width 134 height 18
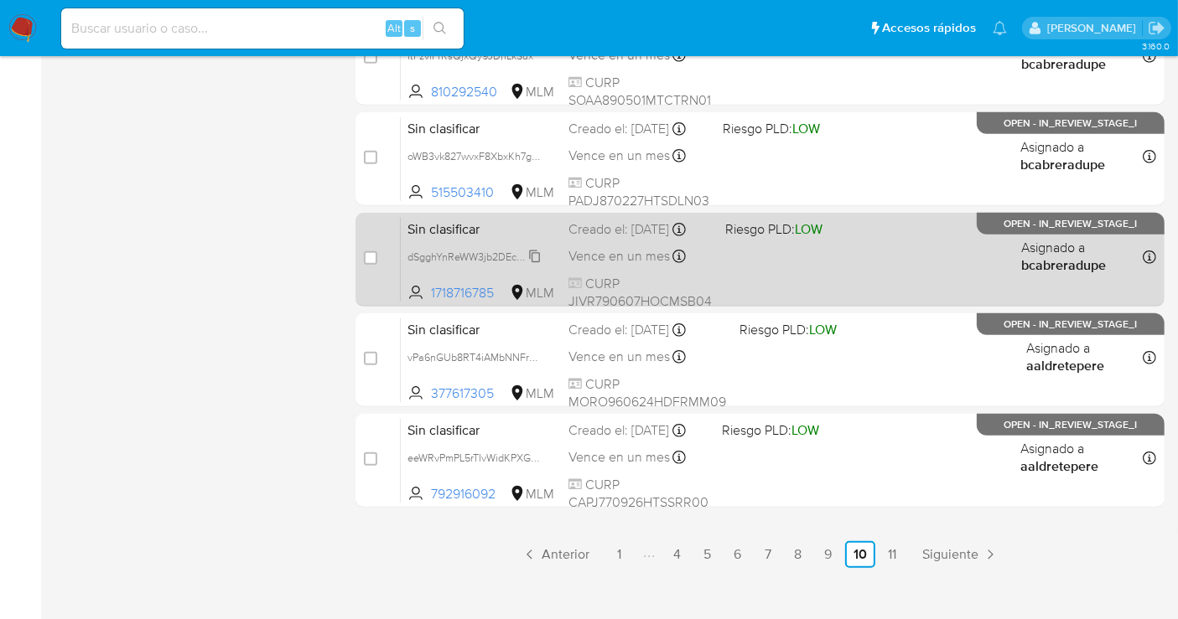
scroll to position [762, 0]
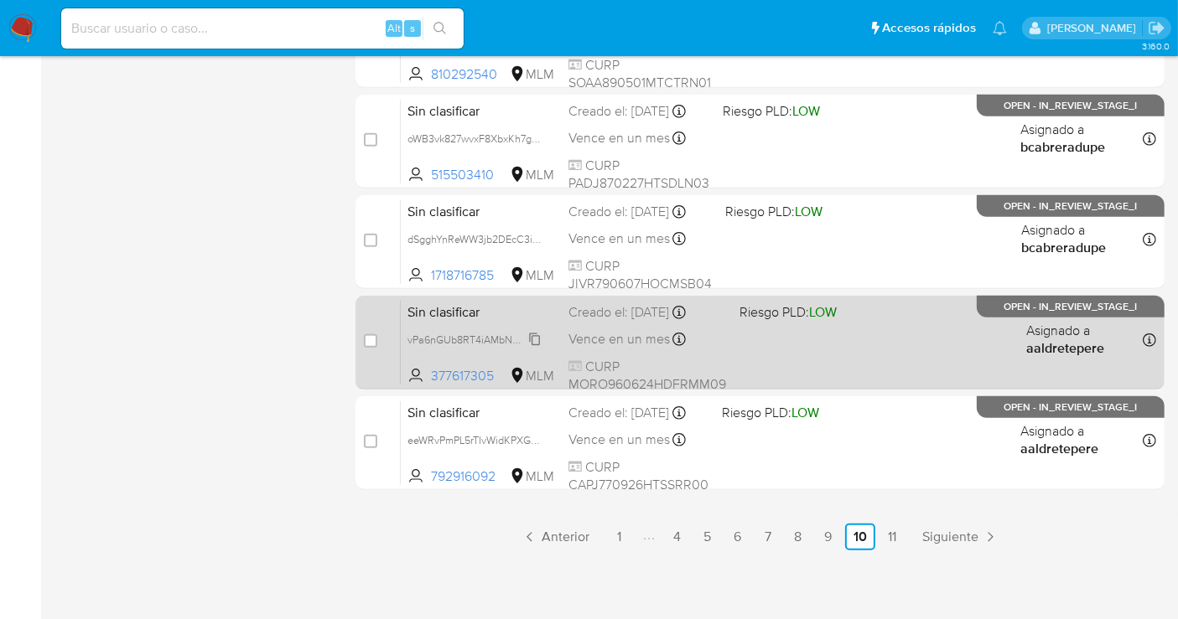
click at [538, 343] on span "vPa6nGUb8RT4iAMbNNFrEIXf" at bounding box center [476, 338] width 139 height 18
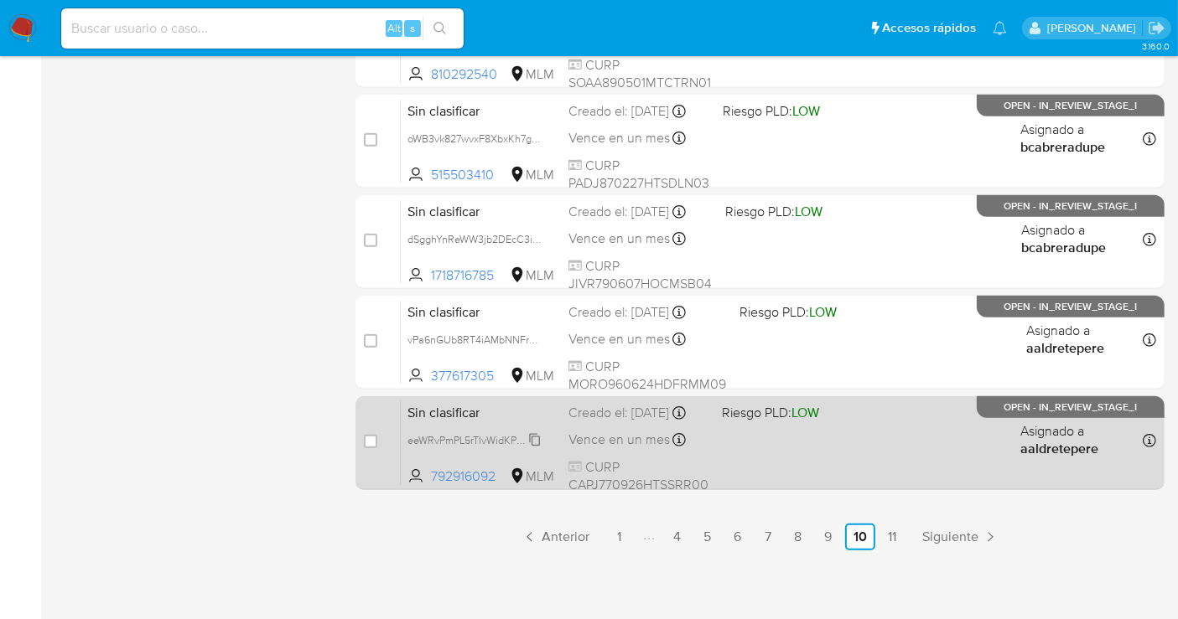
click at [531, 448] on span "eeWRvPmPL5rTIvWidKPXGsKH" at bounding box center [478, 439] width 142 height 18
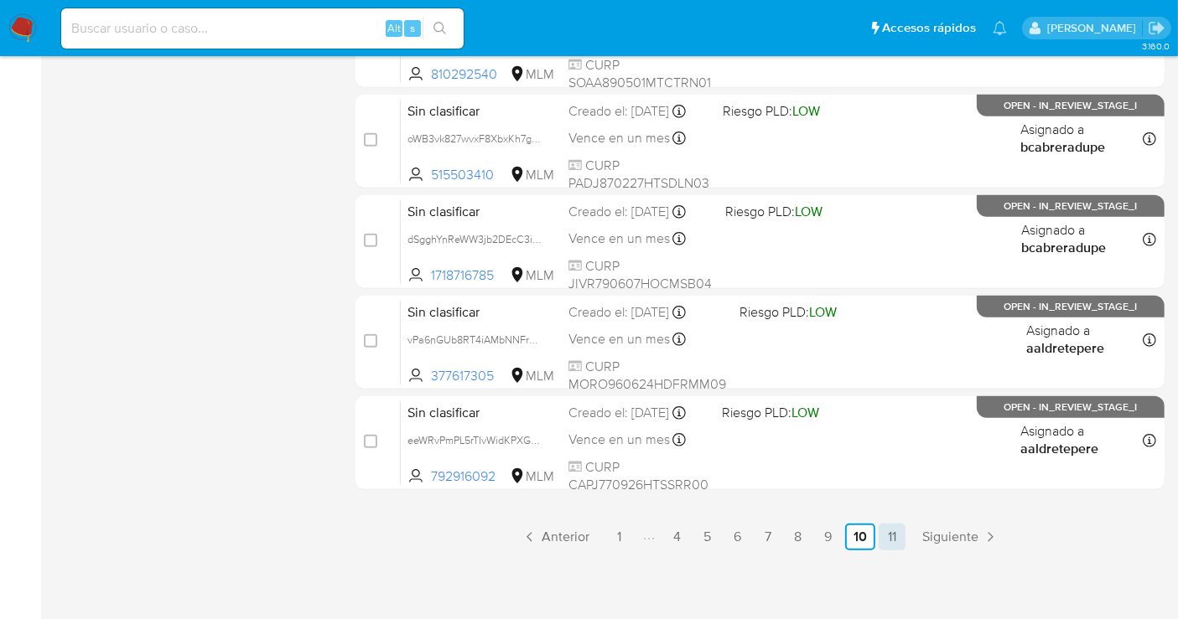
click at [893, 528] on link "11" at bounding box center [891, 537] width 27 height 27
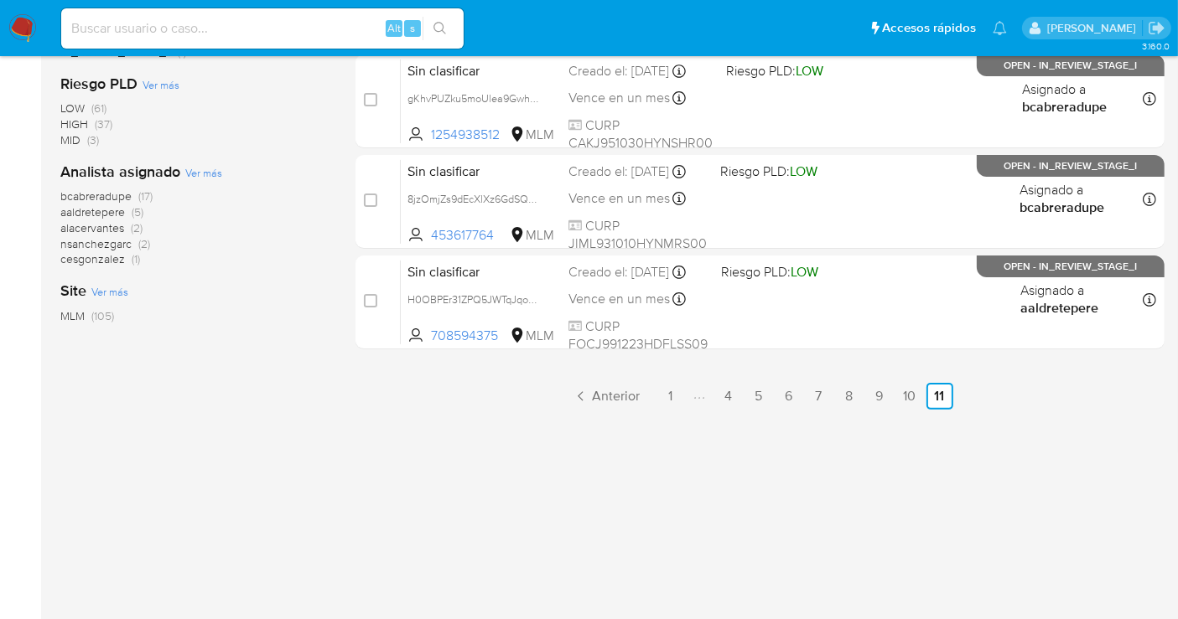
scroll to position [28, 0]
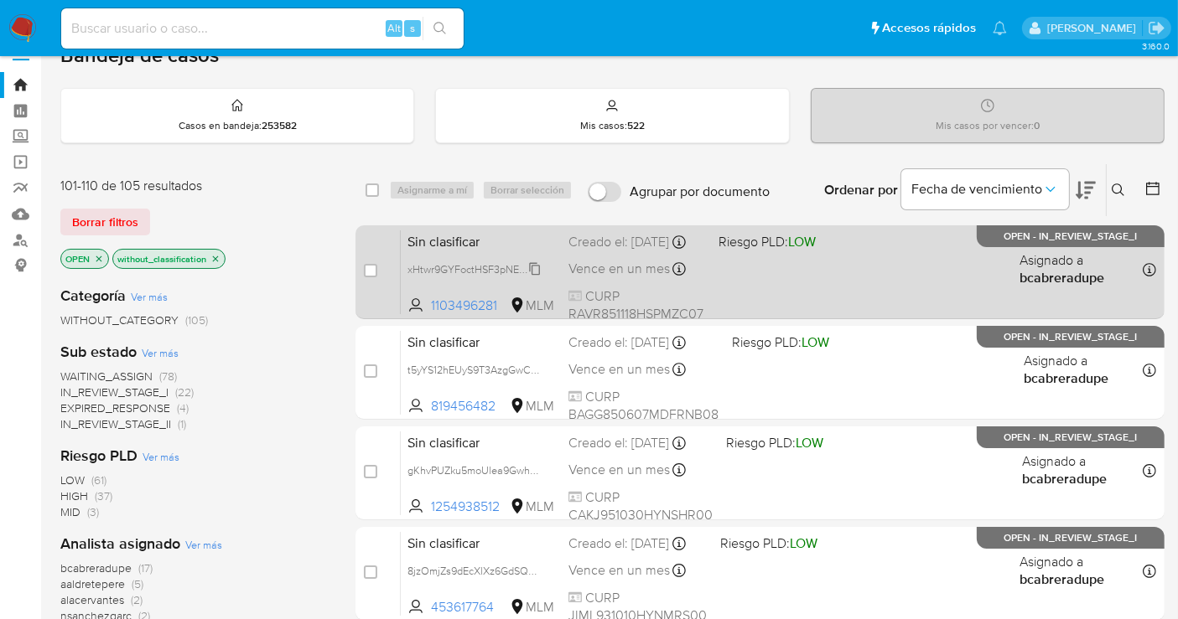
click at [531, 277] on span "xHtwr9GYFoctHSF3pNEj9ZAj" at bounding box center [474, 268] width 135 height 18
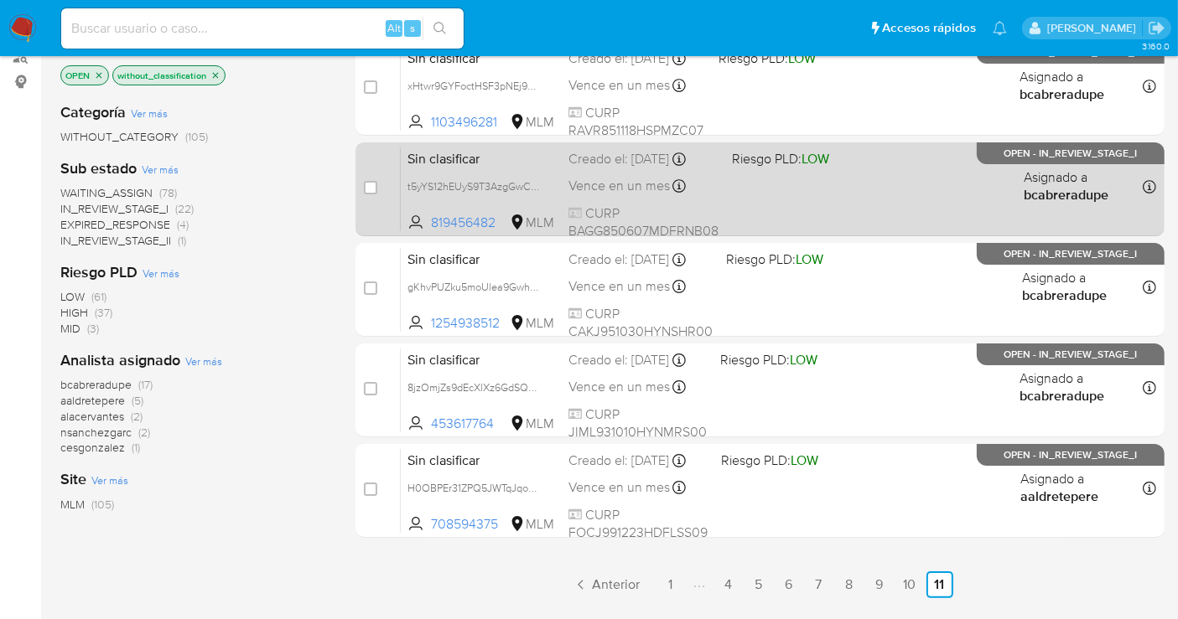
scroll to position [214, 0]
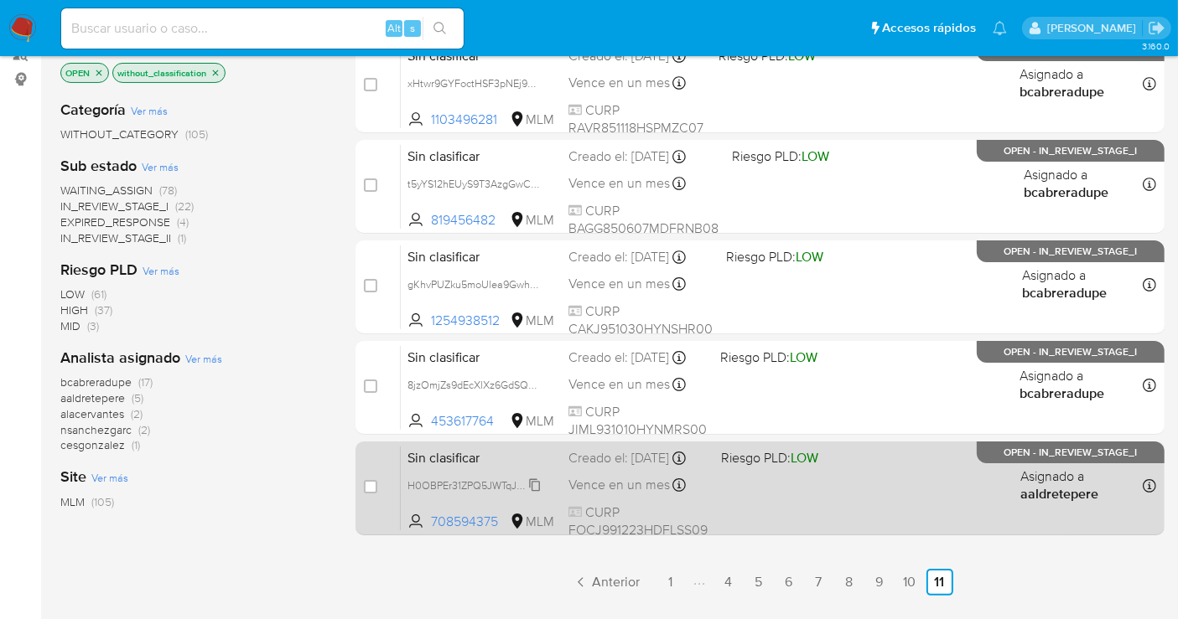
click at [527, 494] on span "H0OBPEr31ZPQ5JWTqJqoDLET" at bounding box center [479, 484] width 145 height 18
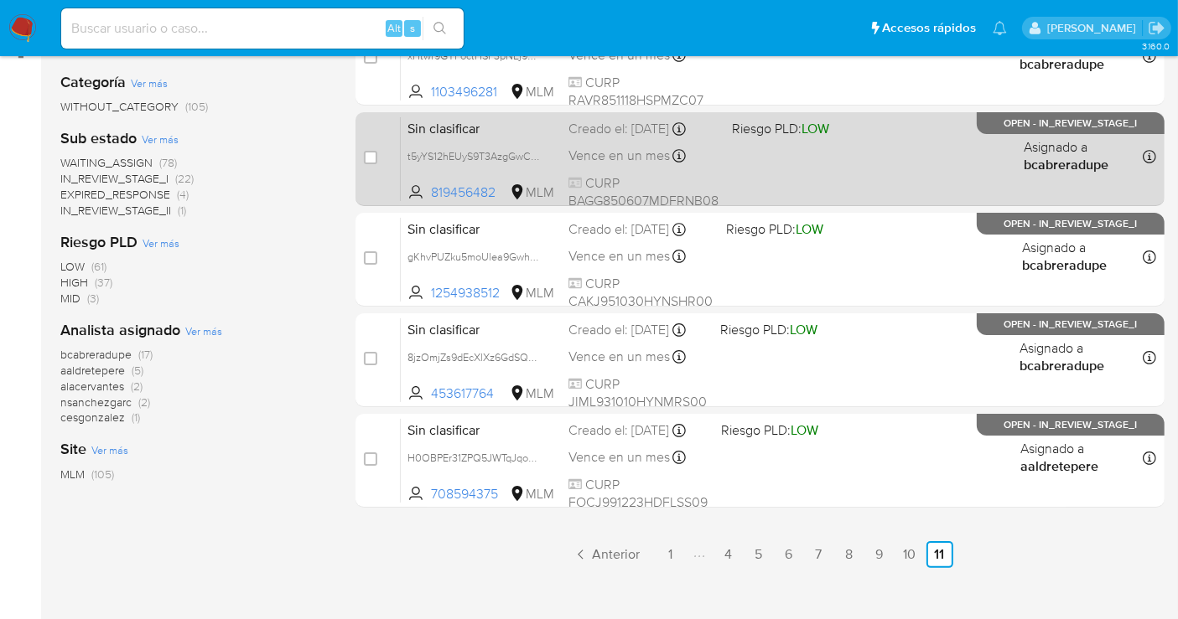
scroll to position [279, 0]
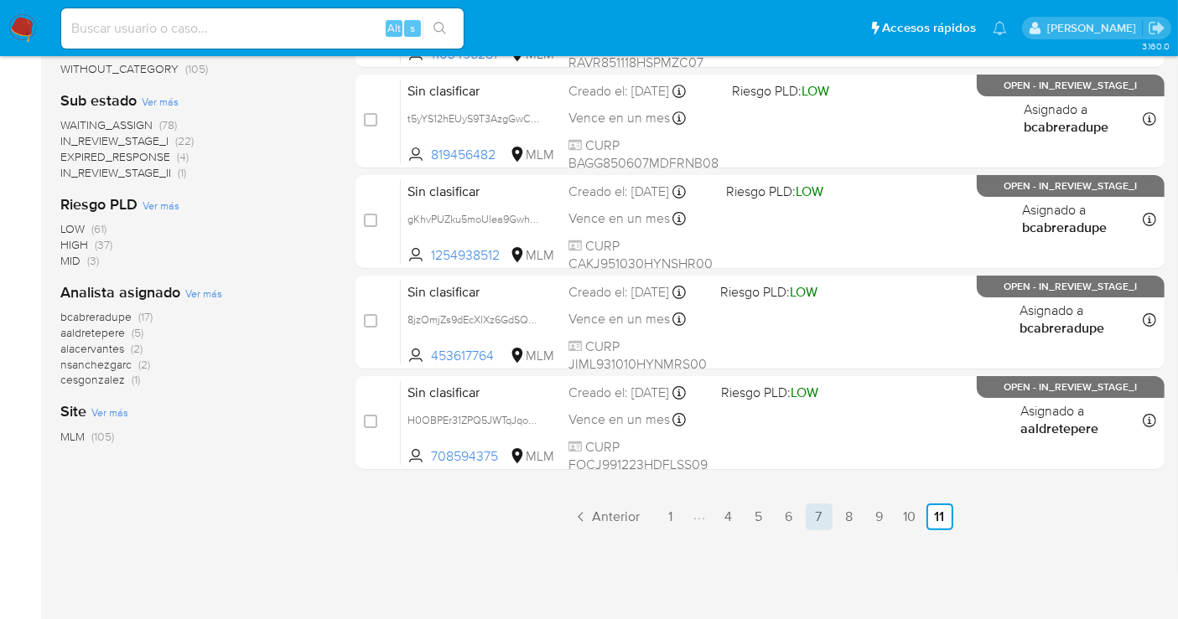
click at [813, 513] on link "7" at bounding box center [818, 517] width 27 height 27
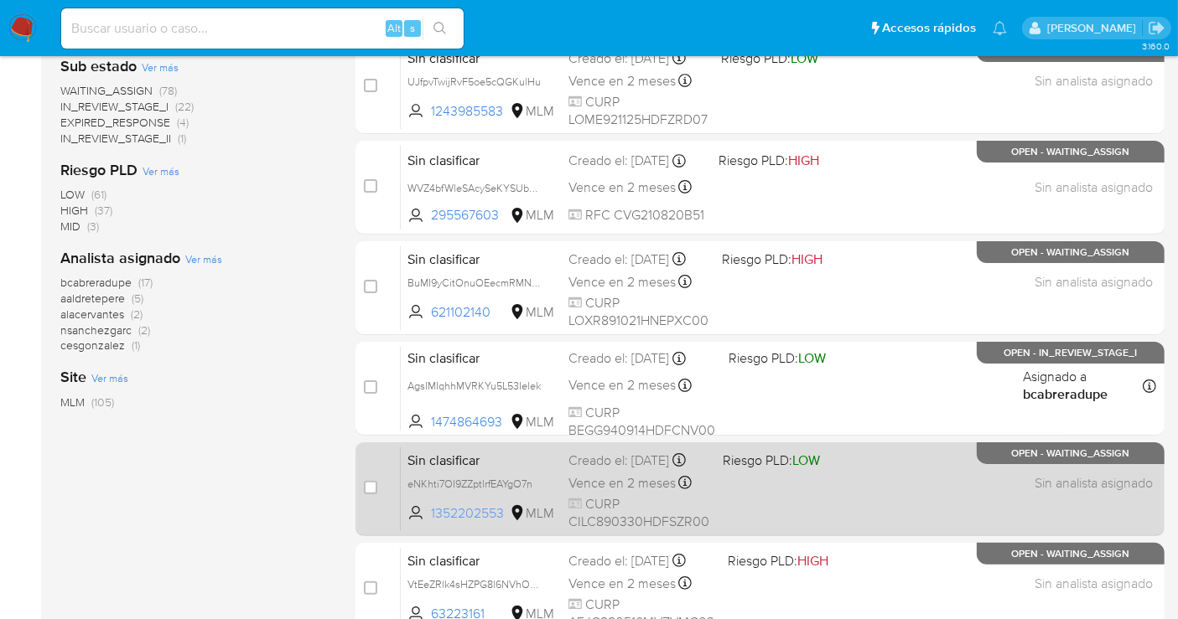
scroll to position [297, 0]
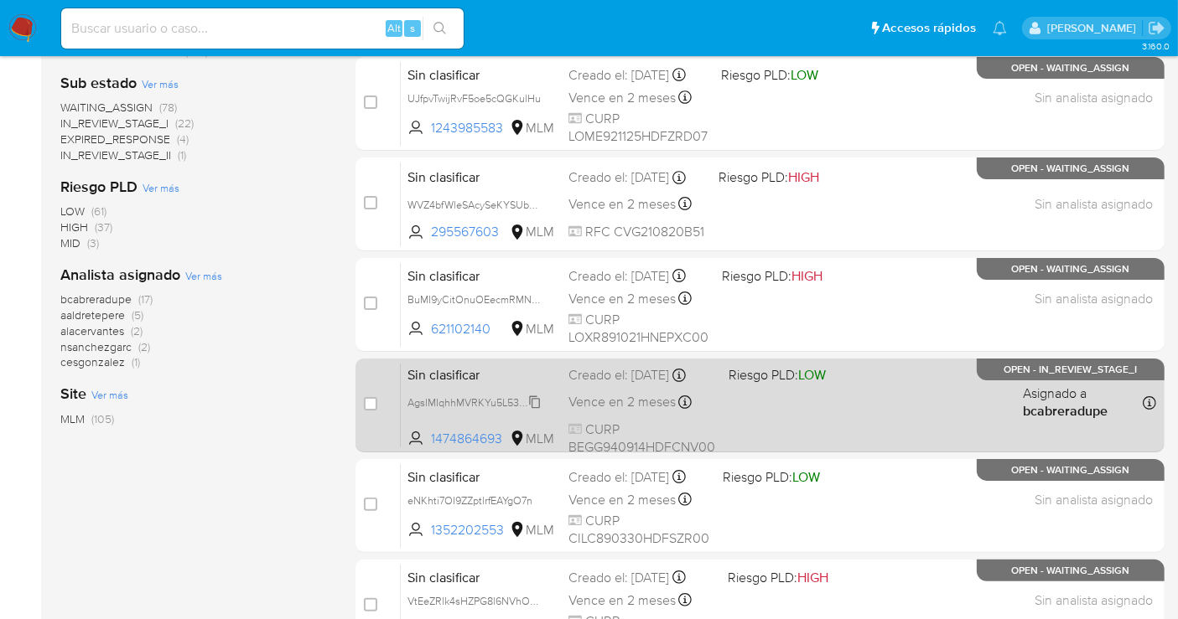
click at [538, 411] on span "AgsIMIqhhMVRKYu5L53Ielek" at bounding box center [473, 401] width 133 height 18
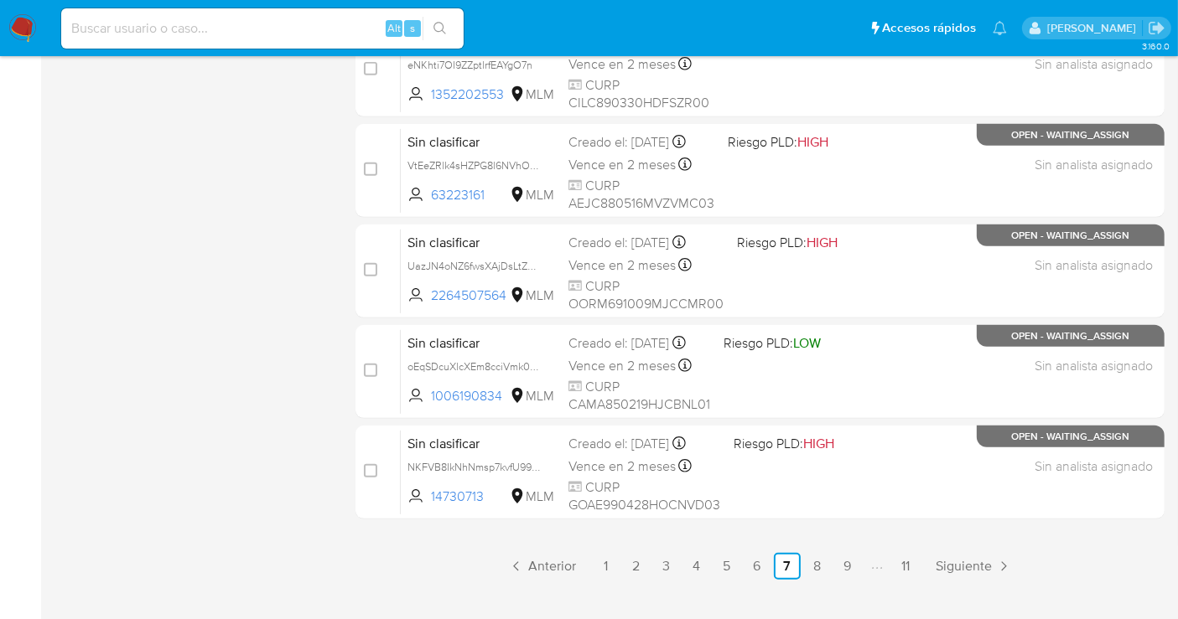
scroll to position [762, 0]
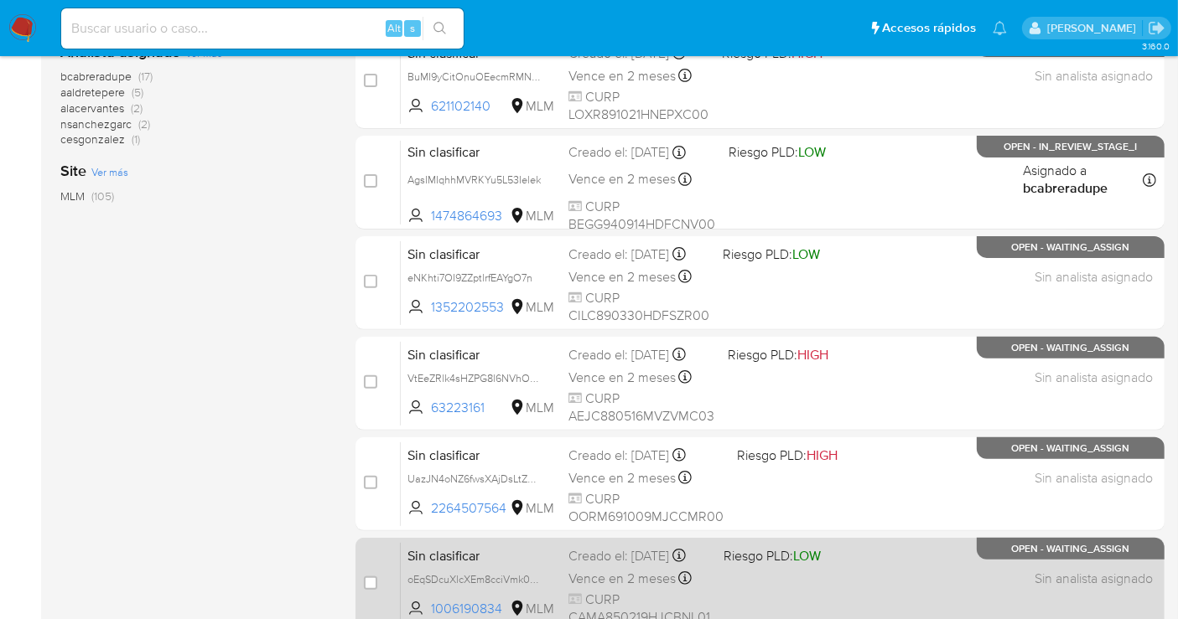
scroll to position [483, 0]
